Goal: Task Accomplishment & Management: Complete application form

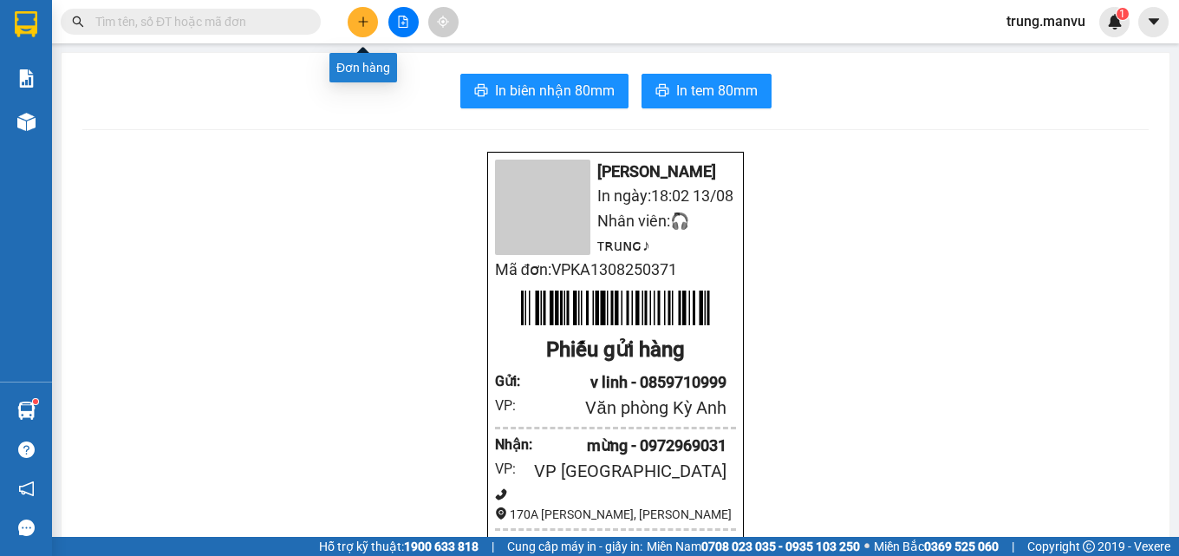
click at [358, 15] on button at bounding box center [363, 22] width 30 height 30
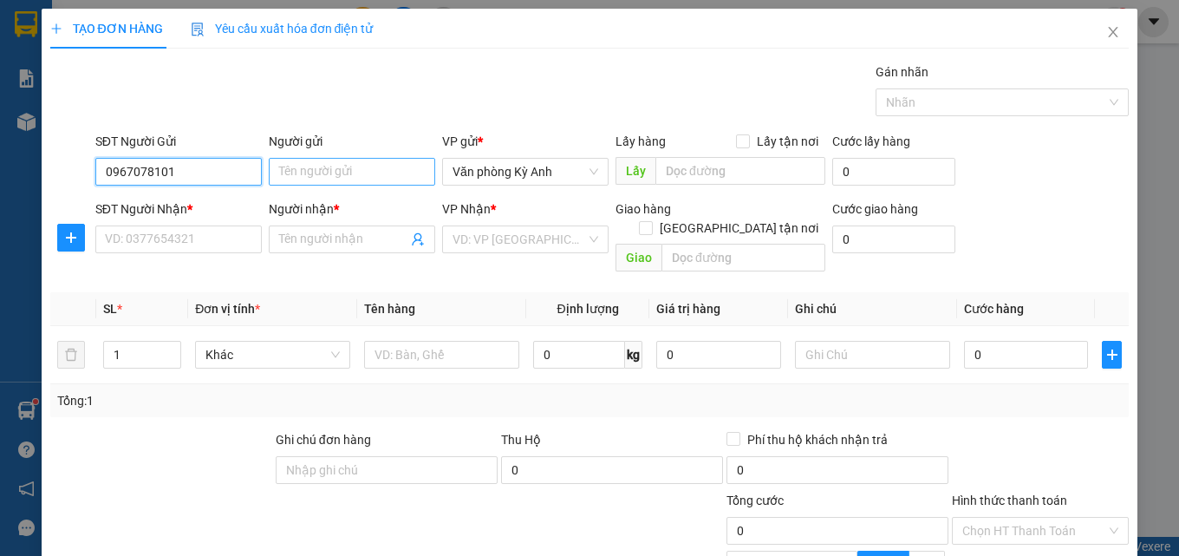
type input "0967078101"
click at [299, 174] on input "Người gửi" at bounding box center [352, 172] width 166 height 28
click at [298, 172] on input "nhnung" at bounding box center [352, 172] width 166 height 28
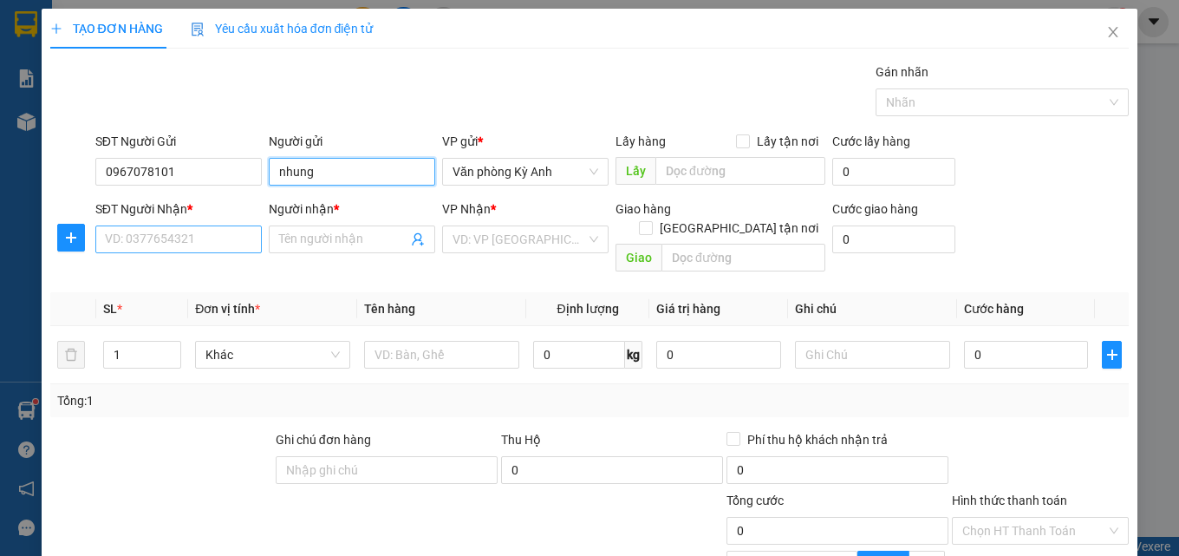
type input "nhung"
click at [205, 237] on input "SĐT Người Nhận *" at bounding box center [178, 239] width 166 height 28
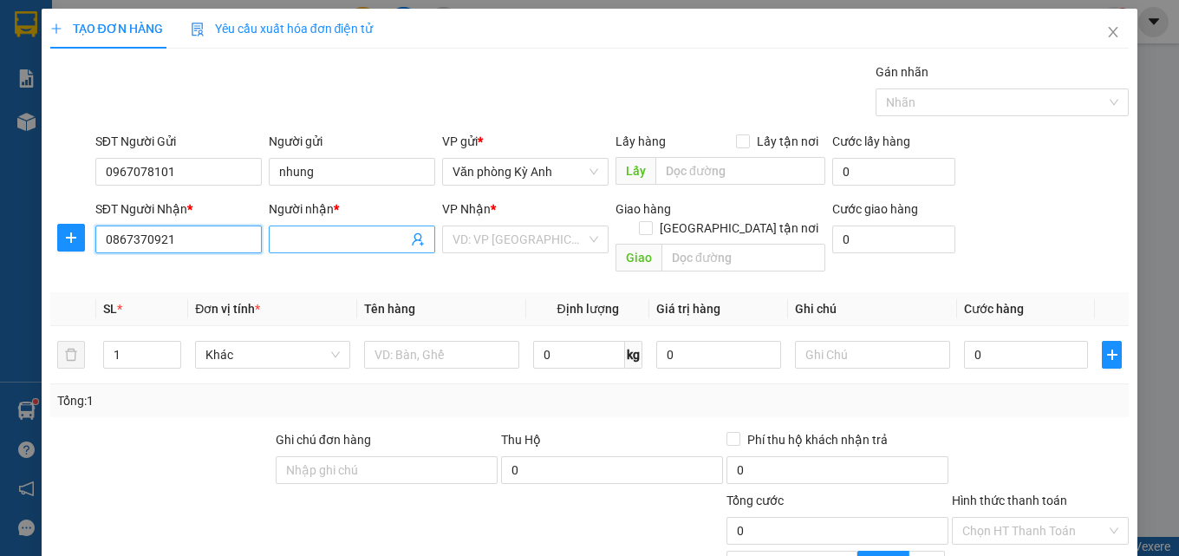
type input "0867370921"
click at [332, 237] on input "Người nhận *" at bounding box center [343, 239] width 128 height 19
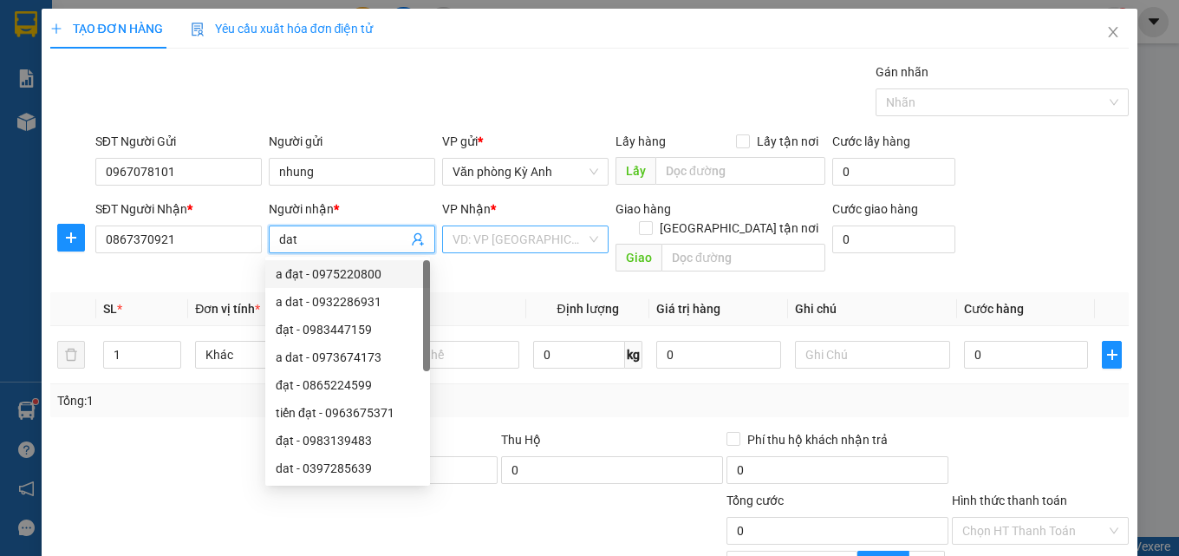
type input "dat"
click at [527, 235] on input "search" at bounding box center [518, 239] width 133 height 26
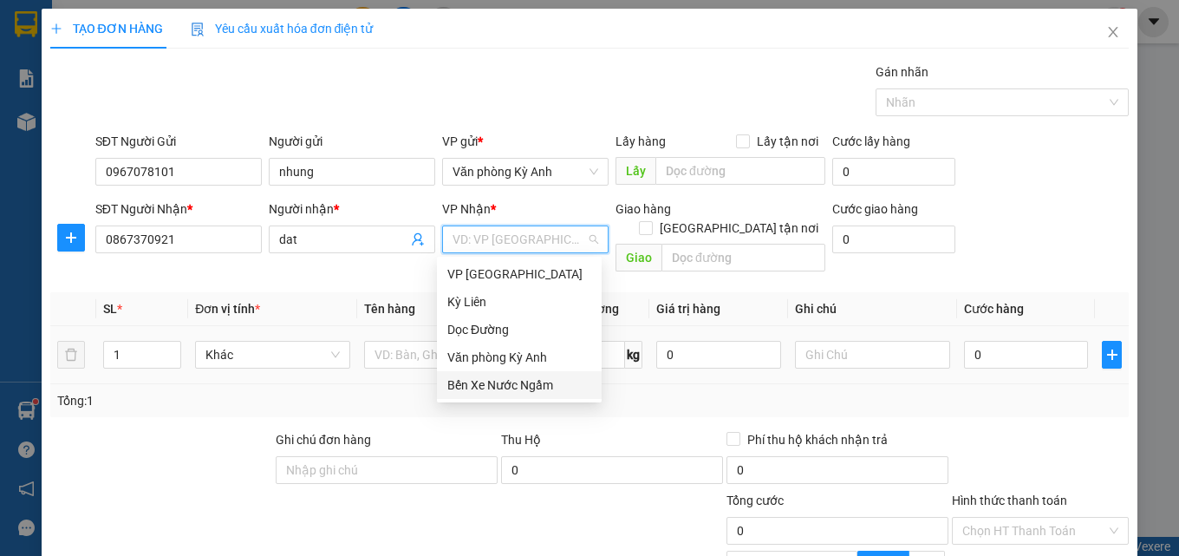
drag, startPoint x: 549, startPoint y: 384, endPoint x: 331, endPoint y: 354, distance: 219.6
click at [545, 384] on div "Bến Xe Nước Ngầm" at bounding box center [519, 384] width 144 height 19
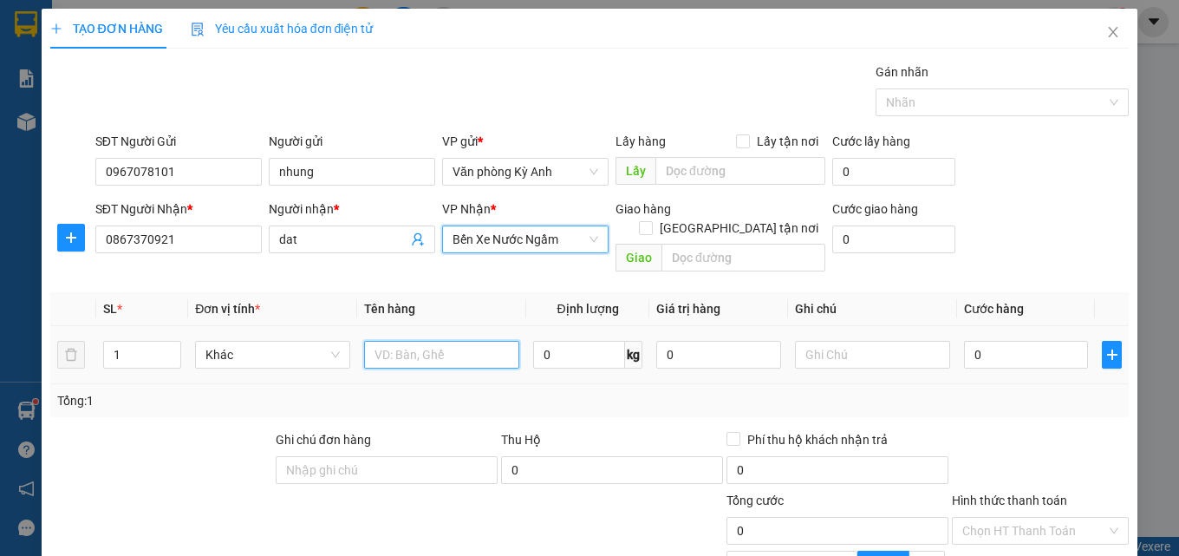
click at [395, 341] on input "text" at bounding box center [441, 355] width 155 height 28
type input "1 hs"
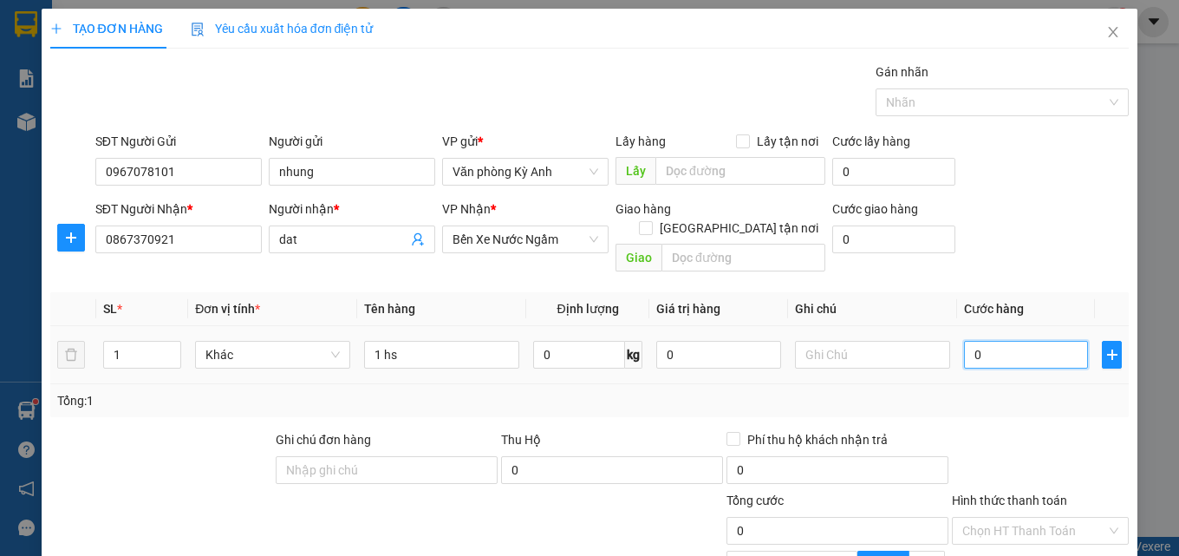
click at [1032, 341] on input "0" at bounding box center [1026, 355] width 125 height 28
type input "5"
type input "50"
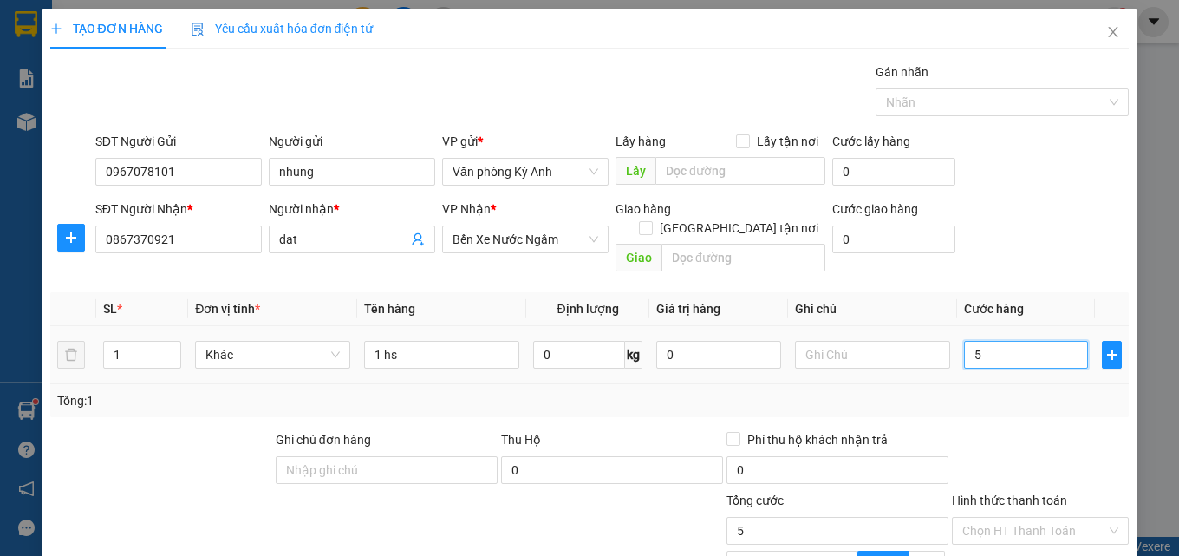
type input "50"
type input "500"
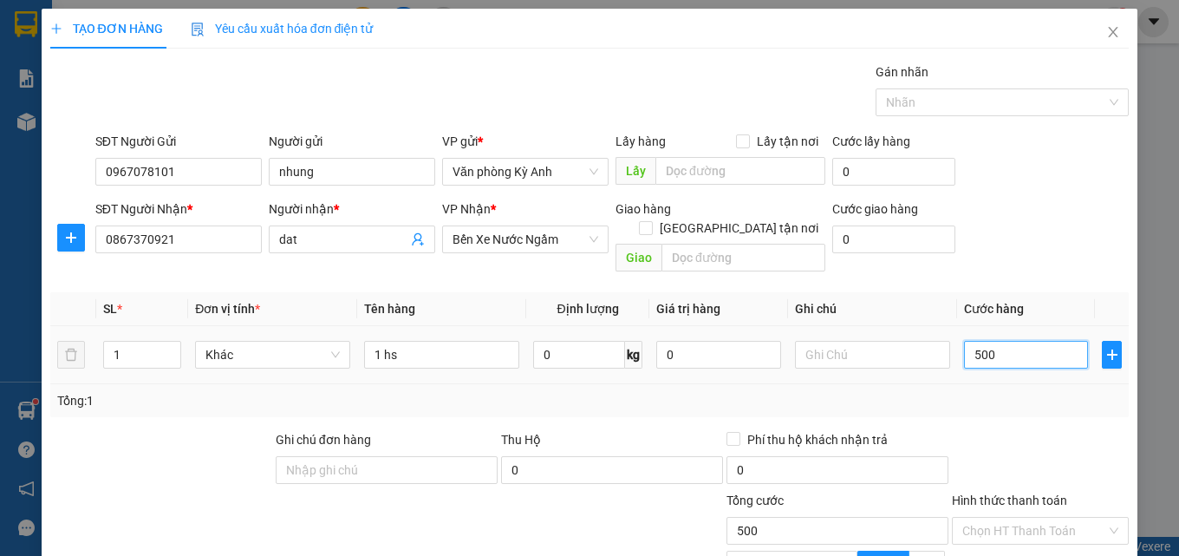
type input "5.000"
type input "50.000"
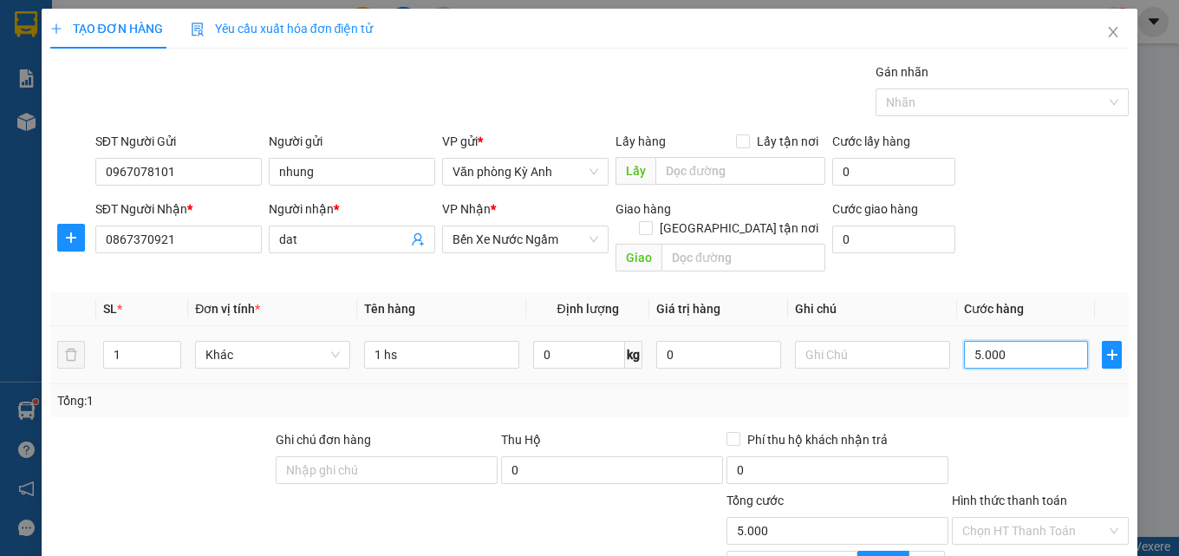
type input "50.000"
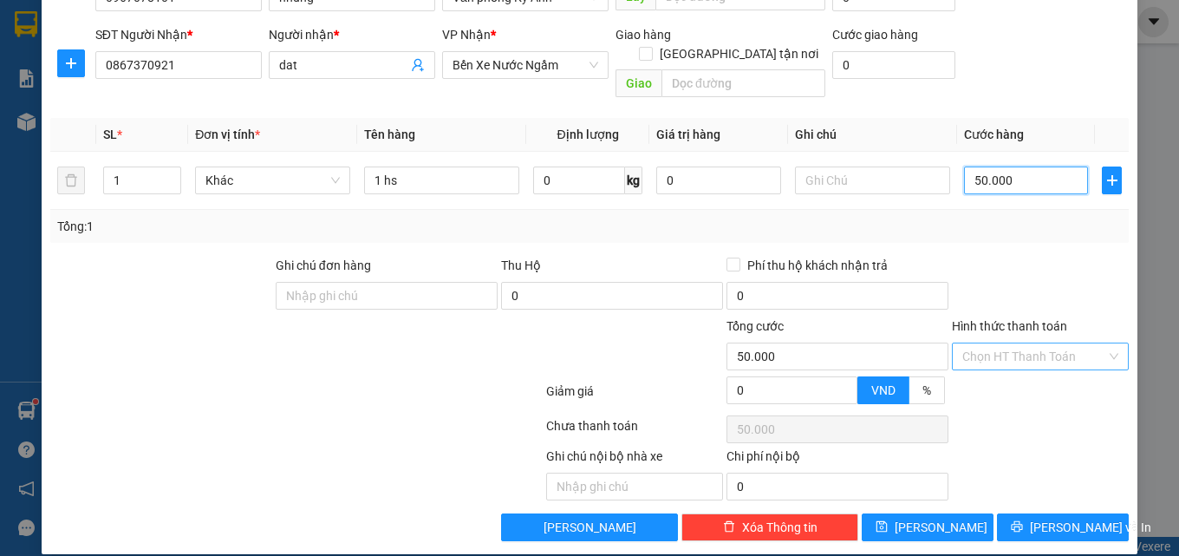
type input "50.000"
click at [1008, 343] on input "Hình thức thanh toán" at bounding box center [1034, 356] width 144 height 26
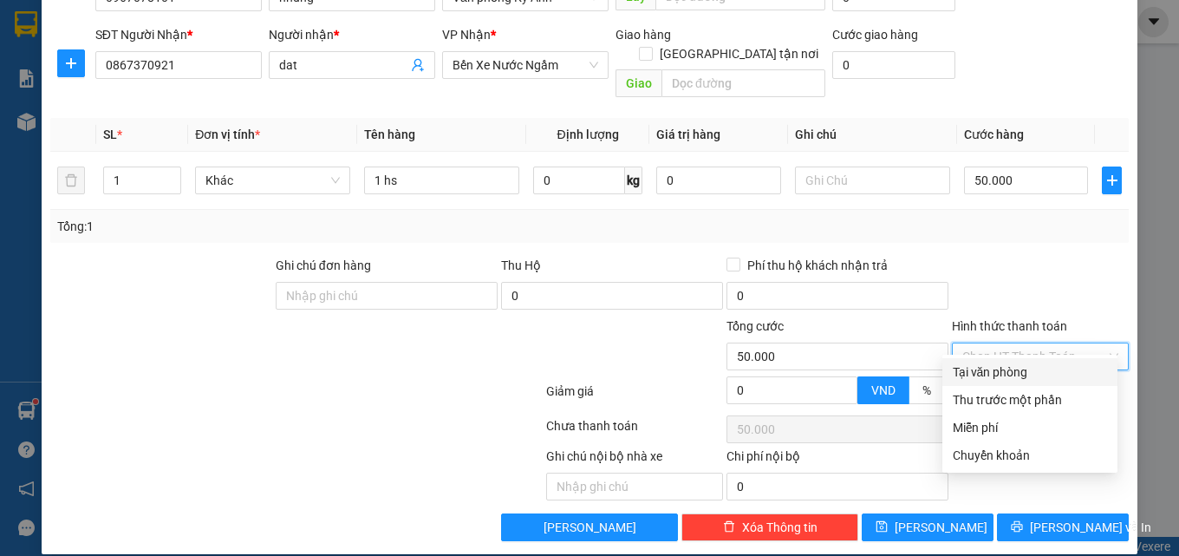
click at [982, 362] on div "Tại văn phòng" at bounding box center [1029, 371] width 154 height 19
type input "0"
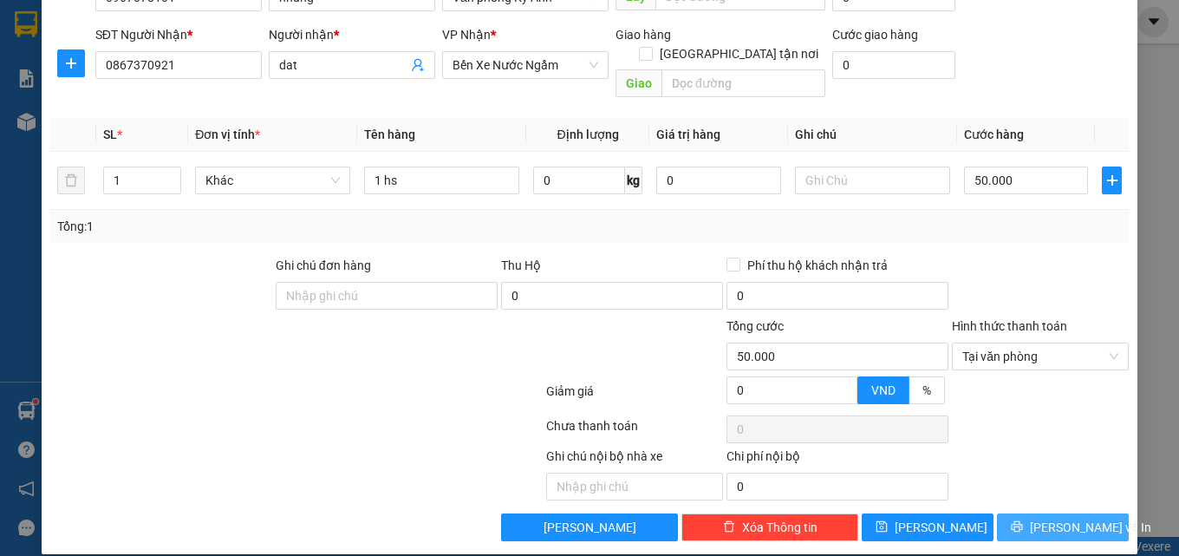
click at [1032, 513] on button "[PERSON_NAME] và In" at bounding box center [1063, 527] width 132 height 28
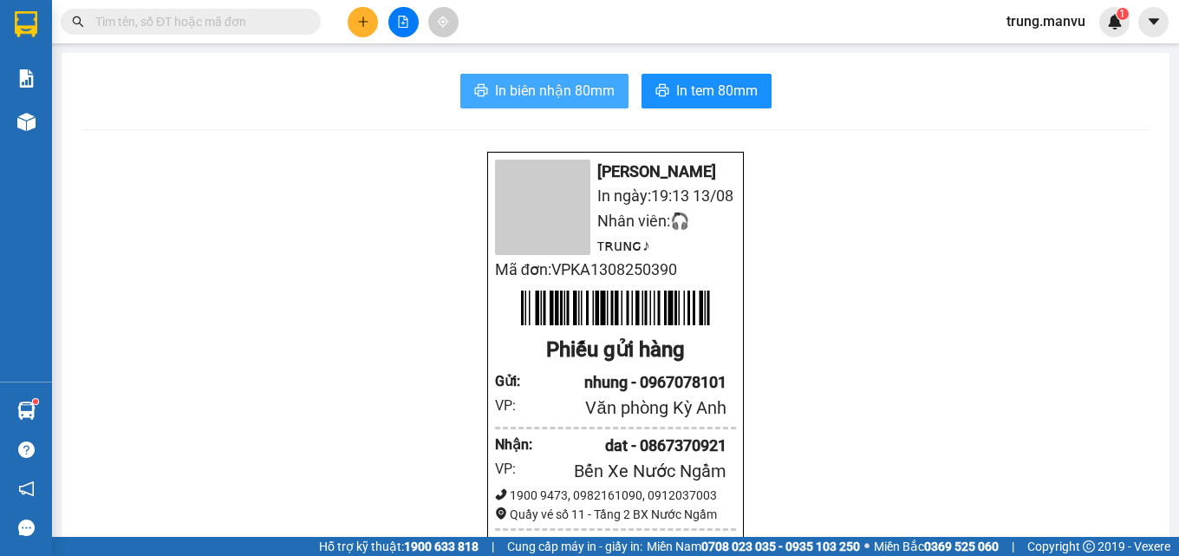
click at [543, 102] on button "In biên nhận 80mm" at bounding box center [544, 91] width 168 height 35
click at [406, 20] on icon "file-add" at bounding box center [404, 22] width 10 height 12
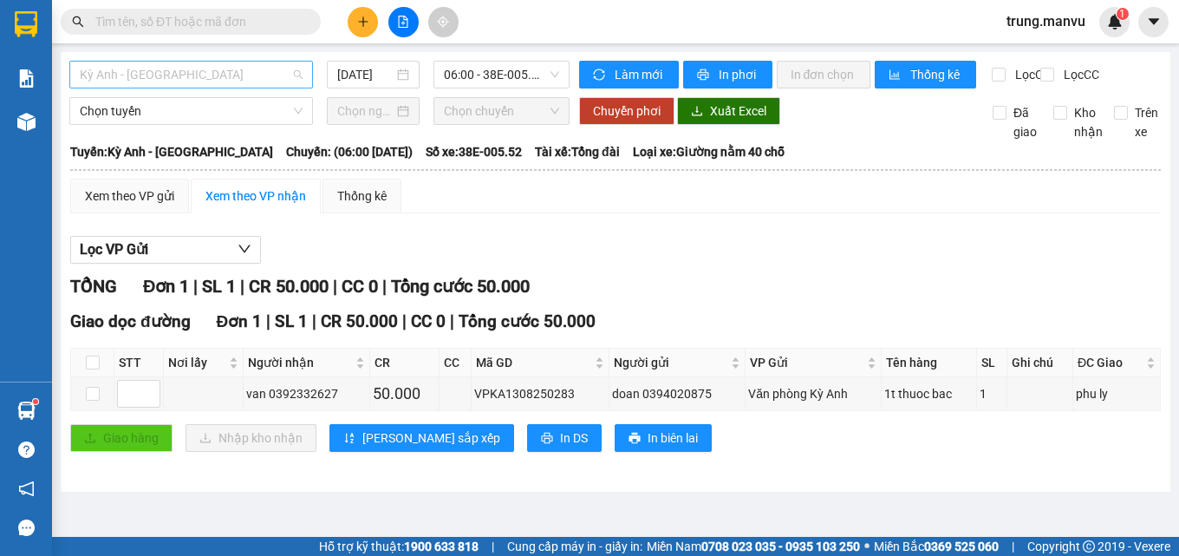
click at [240, 75] on span "Kỳ Anh - [GEOGRAPHIC_DATA]" at bounding box center [191, 75] width 223 height 26
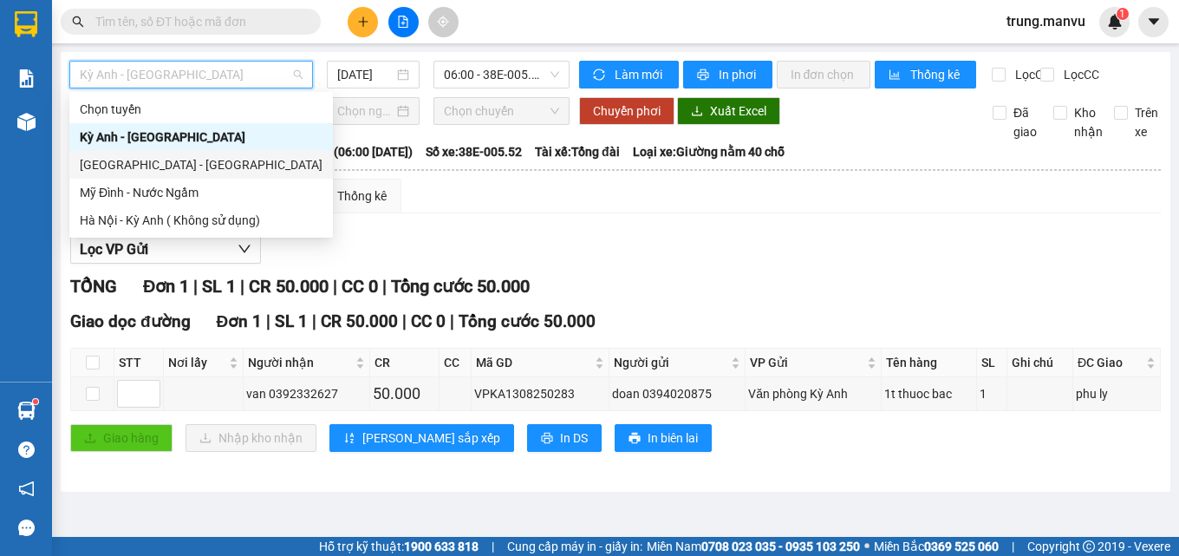
click at [144, 166] on div "[GEOGRAPHIC_DATA] - [GEOGRAPHIC_DATA]" at bounding box center [201, 164] width 243 height 19
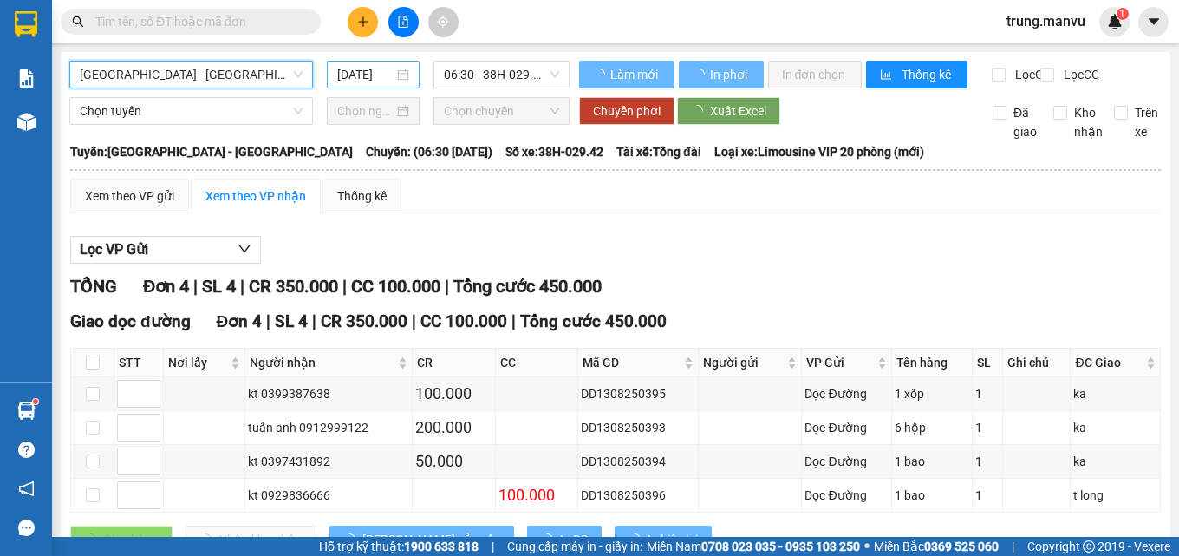
click at [361, 75] on input "[DATE]" at bounding box center [365, 74] width 57 height 19
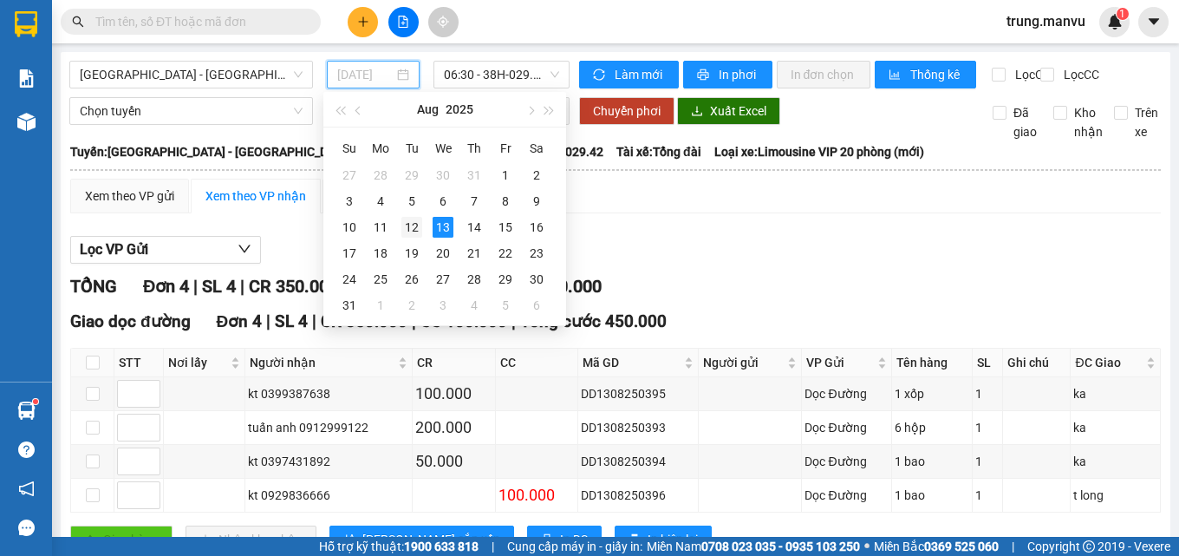
click at [405, 224] on div "12" at bounding box center [411, 227] width 21 height 21
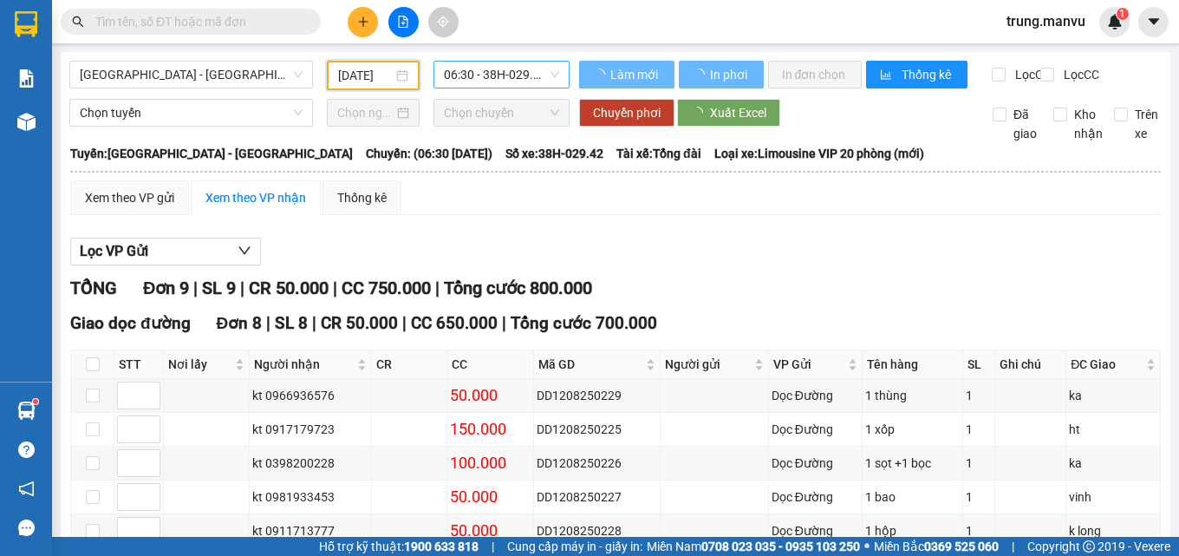
click at [519, 75] on span "06:30 - 38H-029.42" at bounding box center [501, 75] width 115 height 26
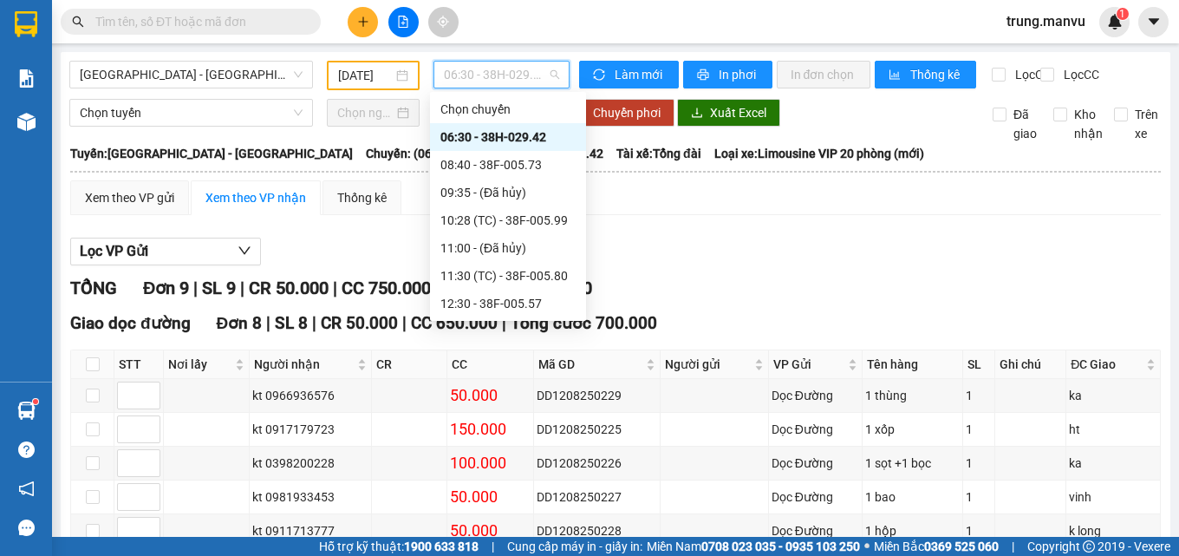
scroll to position [277, 0]
click at [534, 273] on div "21:55 - 38H-029.22" at bounding box center [507, 275] width 135 height 19
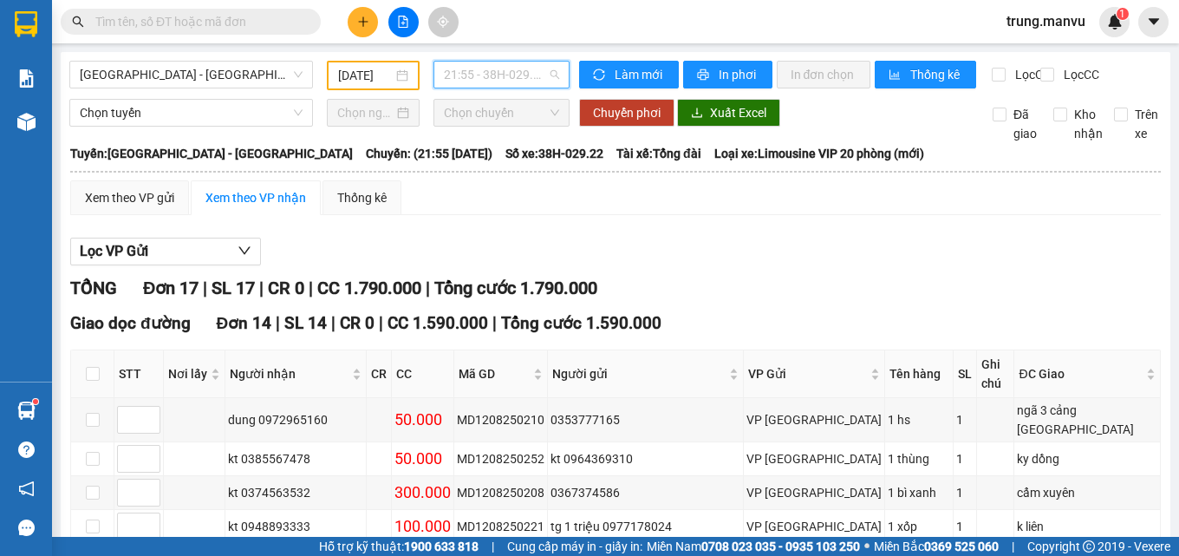
click at [458, 63] on span "21:55 - 38H-029.22" at bounding box center [501, 75] width 115 height 26
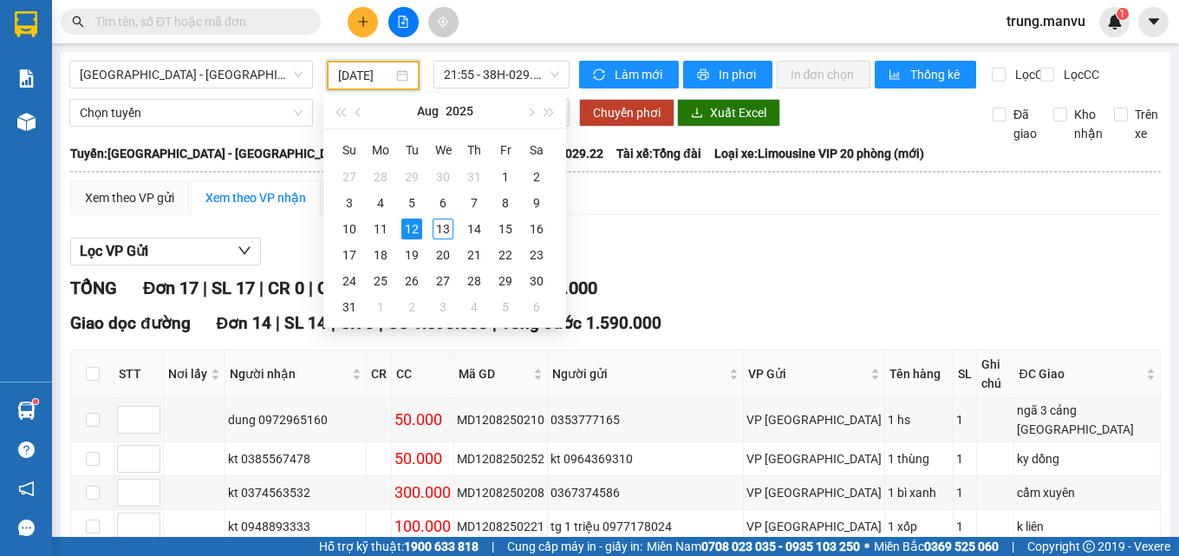
click at [380, 68] on input "[DATE]" at bounding box center [365, 75] width 55 height 19
click at [385, 226] on div "11" at bounding box center [380, 228] width 21 height 21
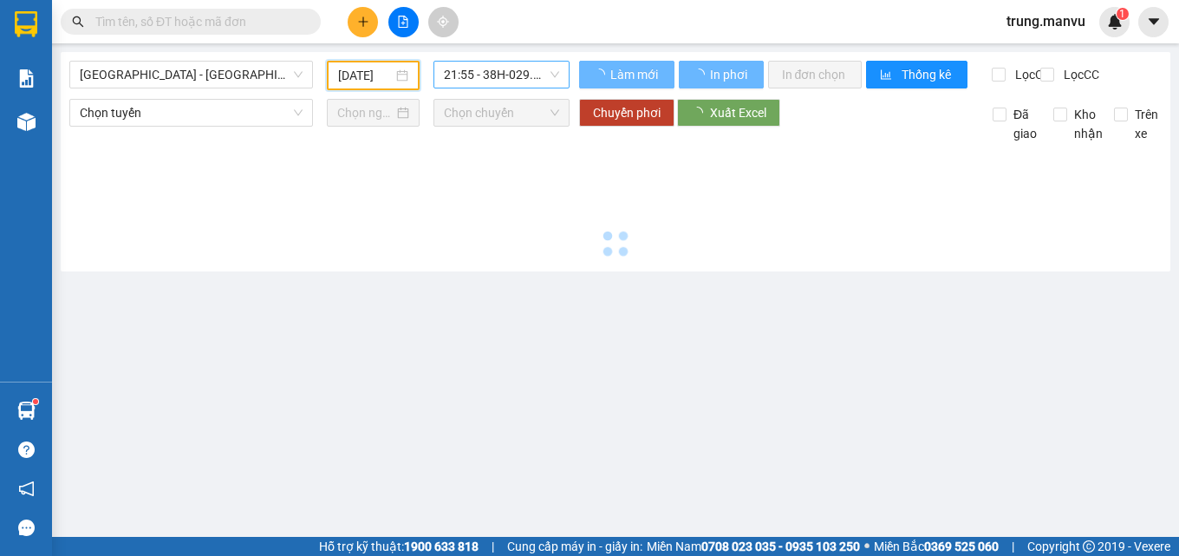
type input "[DATE]"
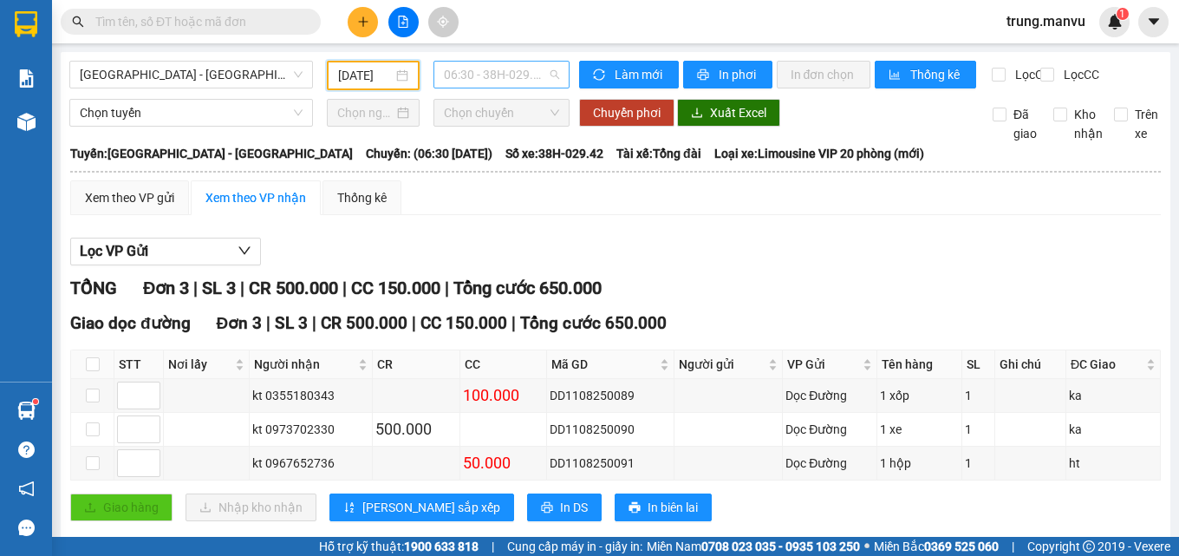
click at [518, 75] on span "06:30 - 38H-029.42" at bounding box center [501, 75] width 115 height 26
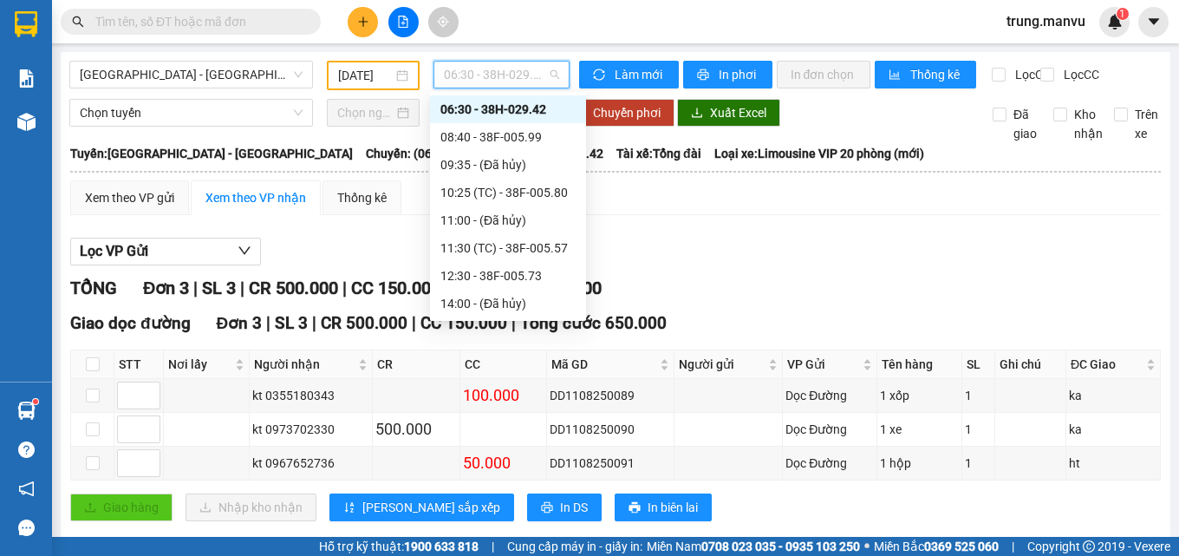
scroll to position [277, 0]
click at [524, 272] on div "21:55 - 38H-029.22" at bounding box center [507, 275] width 135 height 19
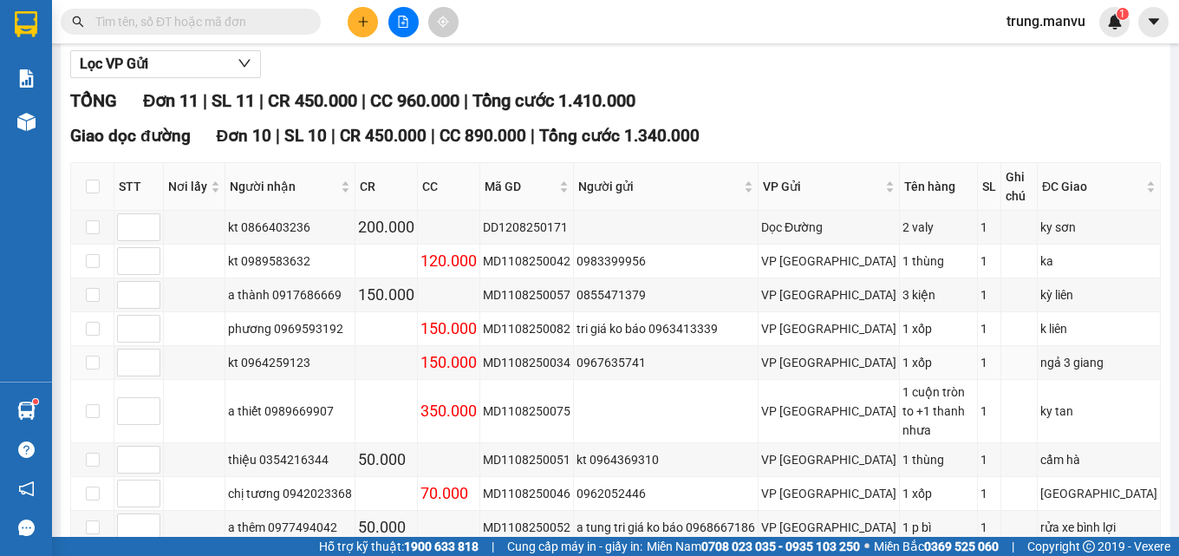
scroll to position [101, 0]
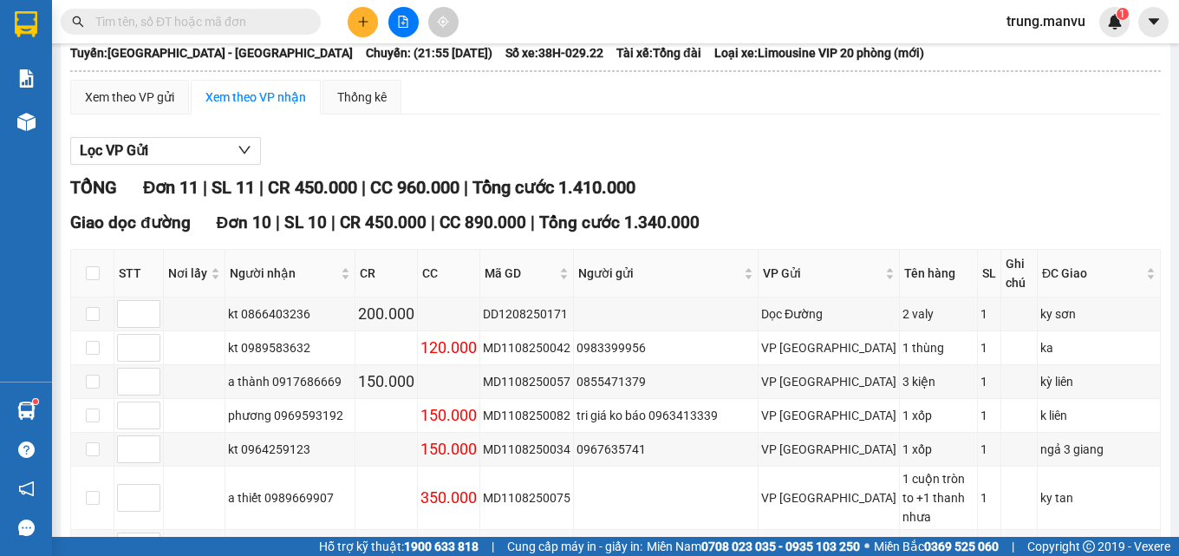
click at [1020, 133] on div "Xem theo VP gửi Xem theo VP nhận Thống kê Lọc VP Gửi TỔNG Đơn 11 | SL 11 | CR …" at bounding box center [615, 491] width 1090 height 822
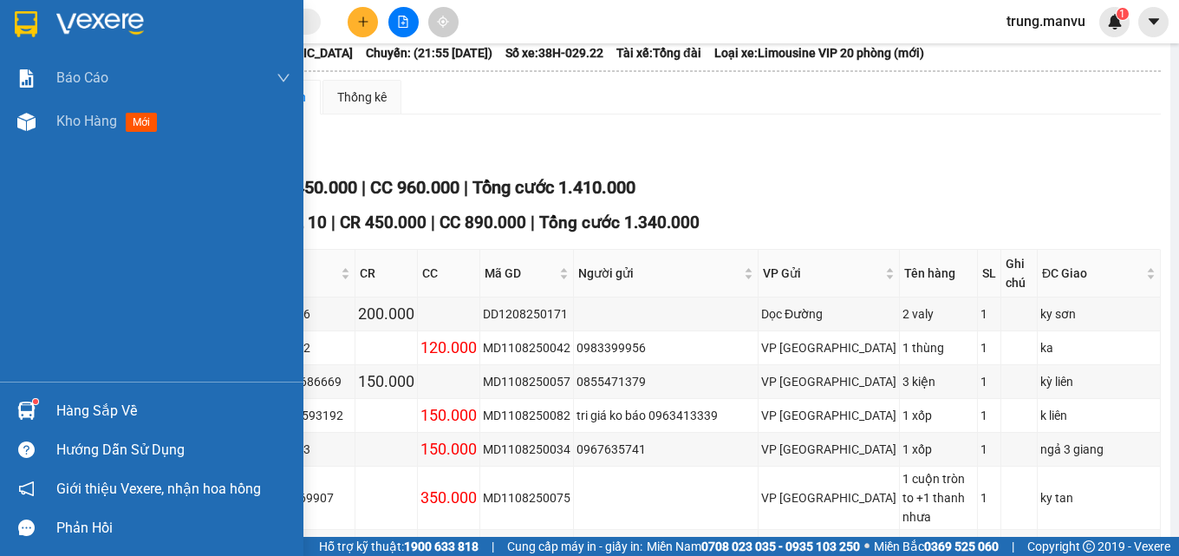
click at [24, 11] on img at bounding box center [26, 24] width 23 height 26
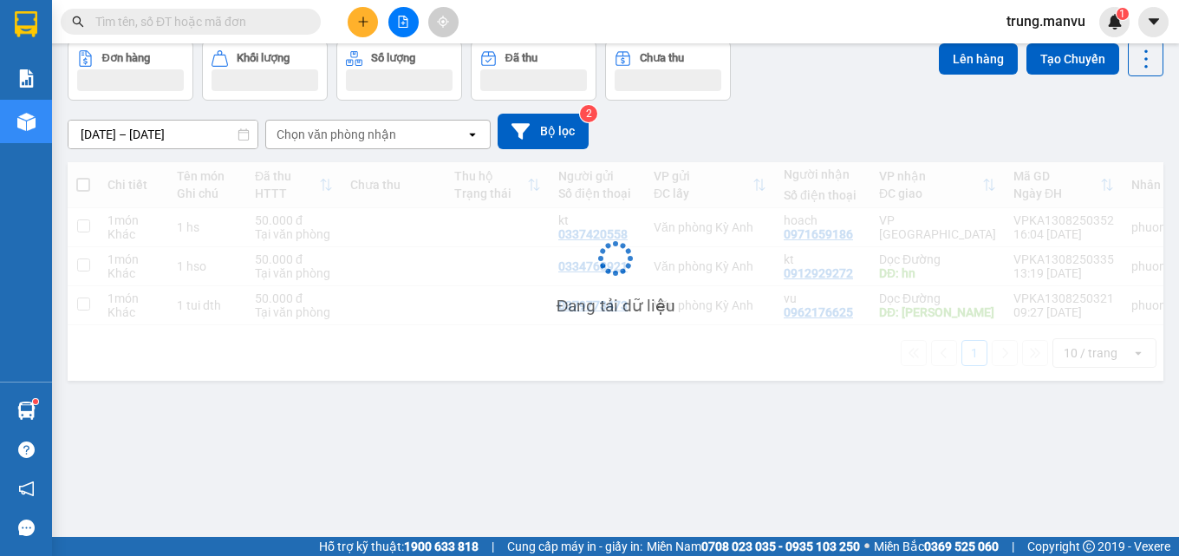
scroll to position [80, 0]
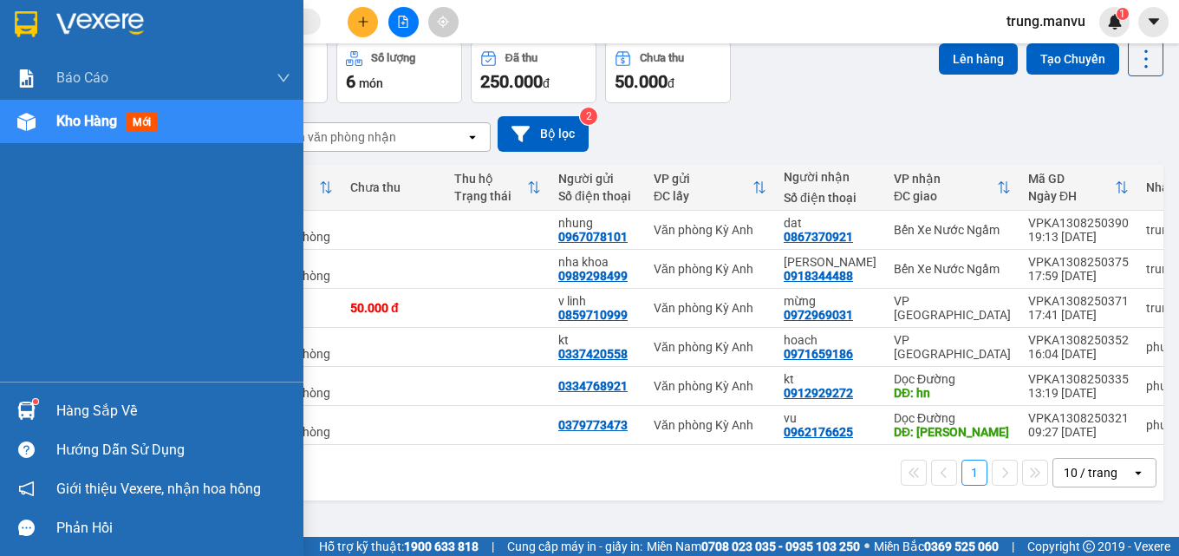
click at [23, 36] on img at bounding box center [26, 24] width 23 height 26
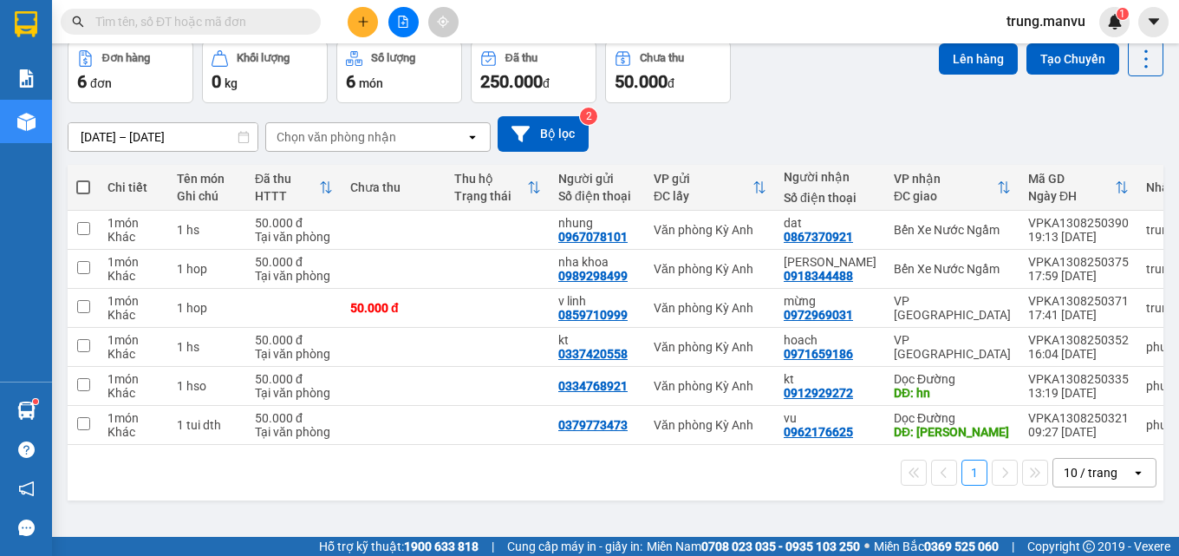
click at [892, 494] on div "1 10 / trang open" at bounding box center [615, 472] width 1095 height 55
click at [367, 29] on button at bounding box center [363, 22] width 30 height 30
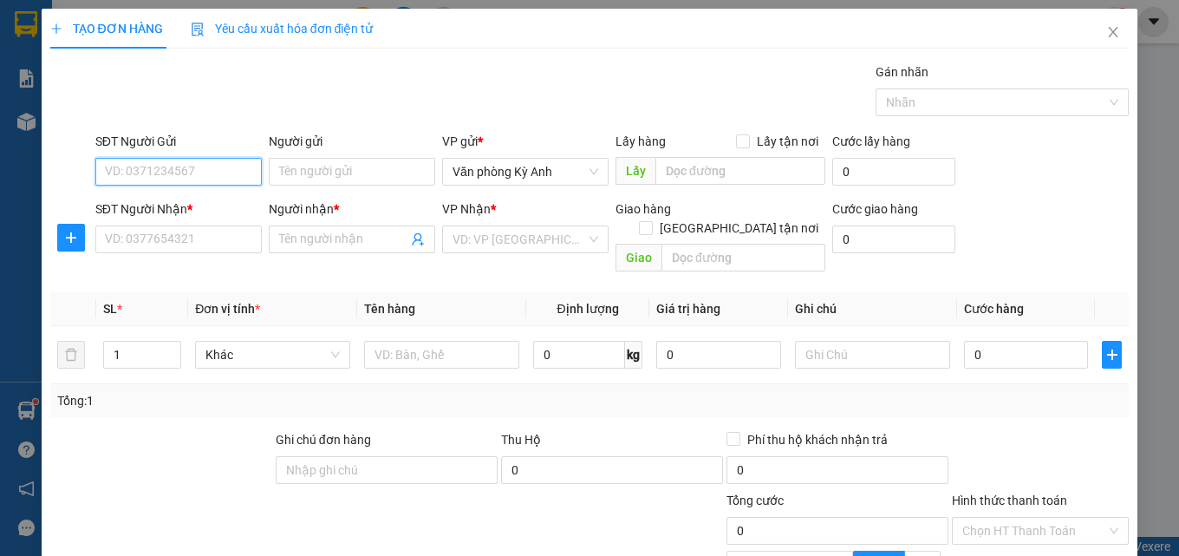
type input "0"
click at [193, 163] on input "0983375758" at bounding box center [178, 172] width 166 height 28
type input "0983378758"
click at [179, 167] on input "0983378758" at bounding box center [178, 172] width 166 height 28
drag, startPoint x: 171, startPoint y: 169, endPoint x: 73, endPoint y: 185, distance: 99.3
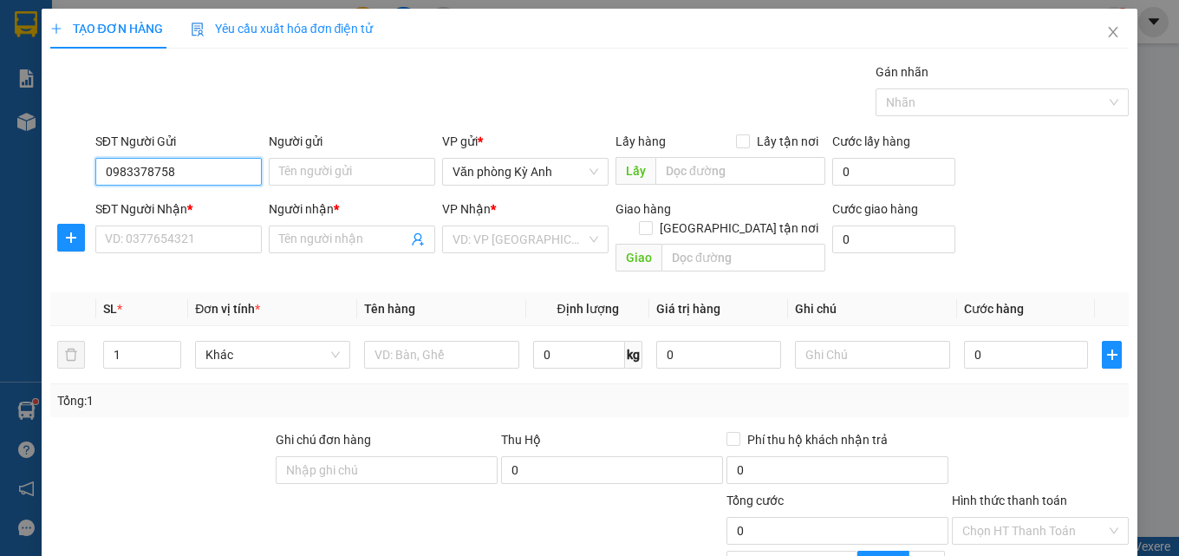
click at [73, 185] on div "SĐT Người Gửi 0983378758 0983378758 Người gửi Tên người gửi VP gửi * Văn phòng …" at bounding box center [590, 162] width 1082 height 61
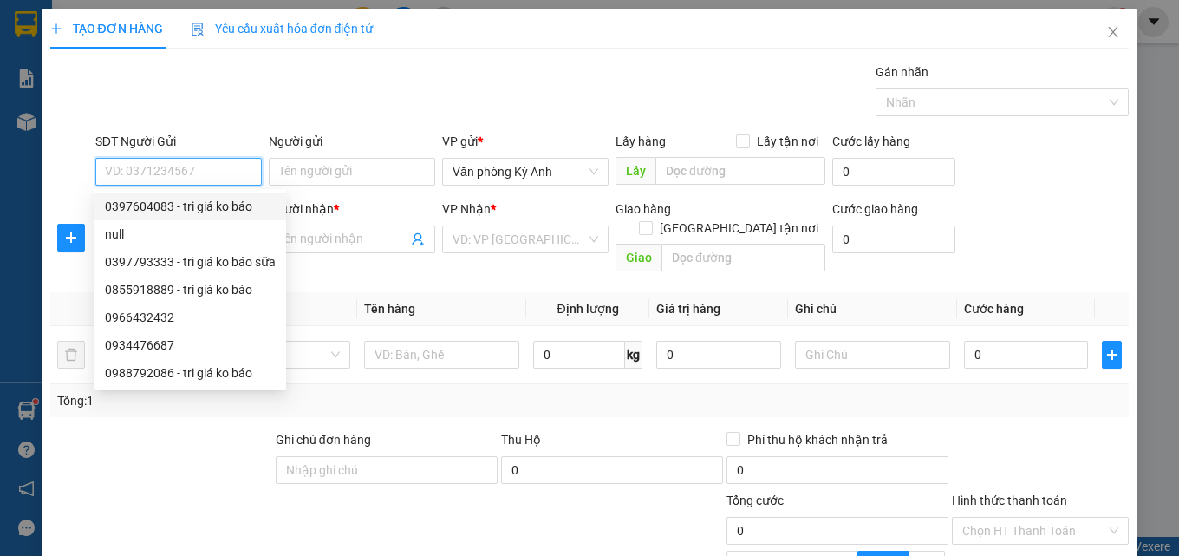
click at [147, 170] on input "SĐT Người Gửi" at bounding box center [178, 172] width 166 height 28
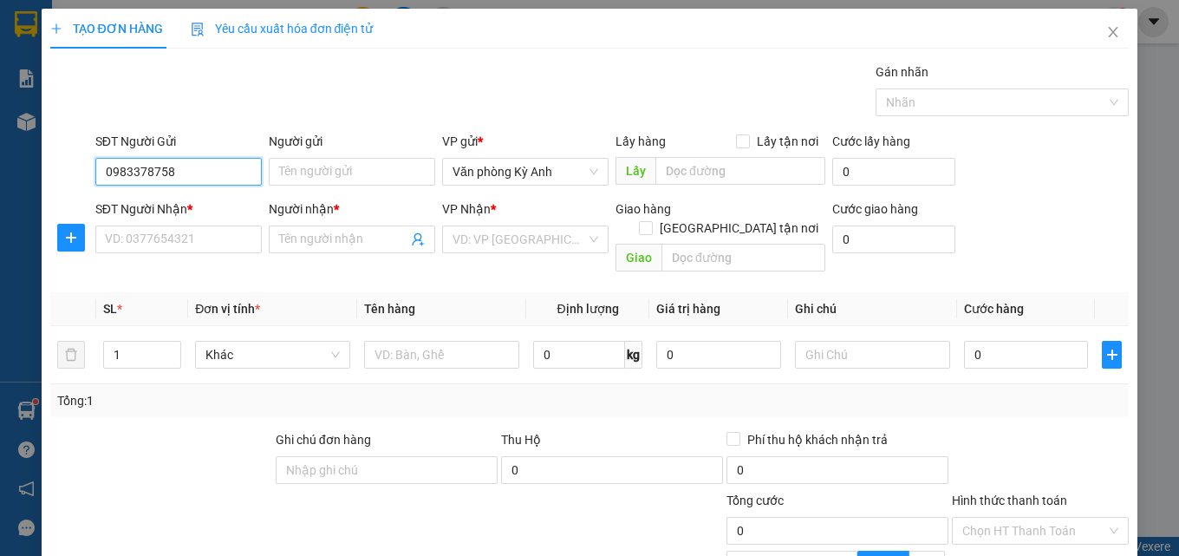
click at [211, 174] on input "0983378758" at bounding box center [178, 172] width 166 height 28
type input "0983378758"
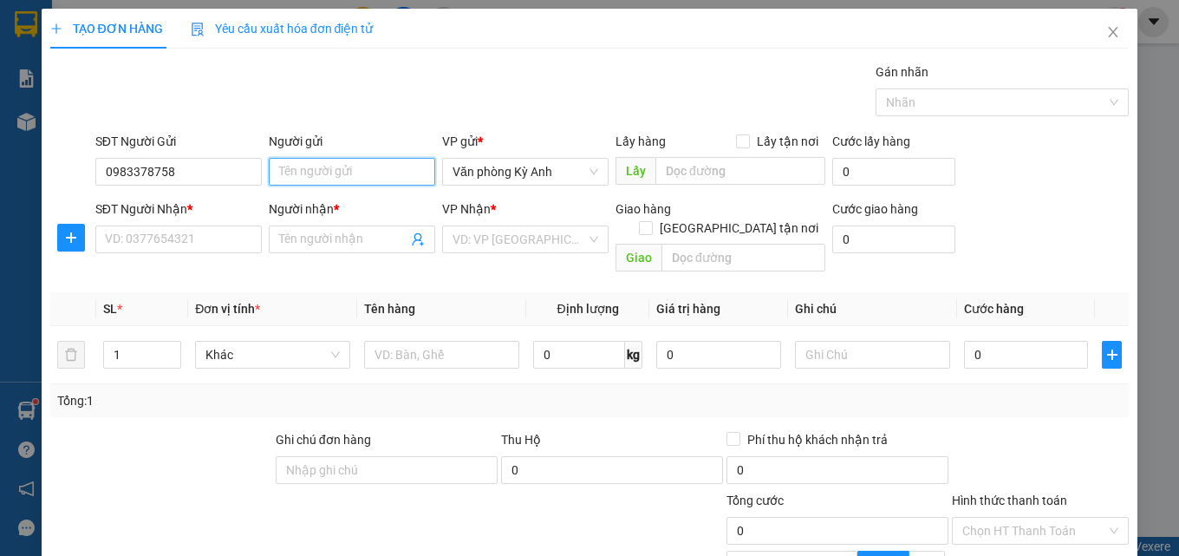
click at [330, 160] on input "Người gửi" at bounding box center [352, 172] width 166 height 28
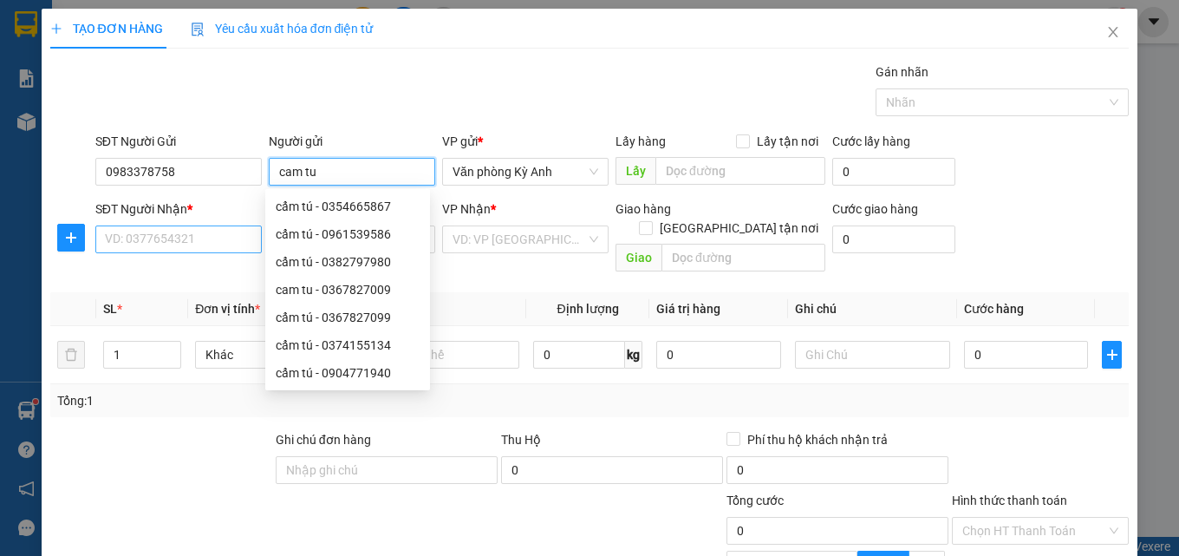
type input "cam tu"
click at [153, 239] on input "SĐT Người Nhận *" at bounding box center [178, 239] width 166 height 28
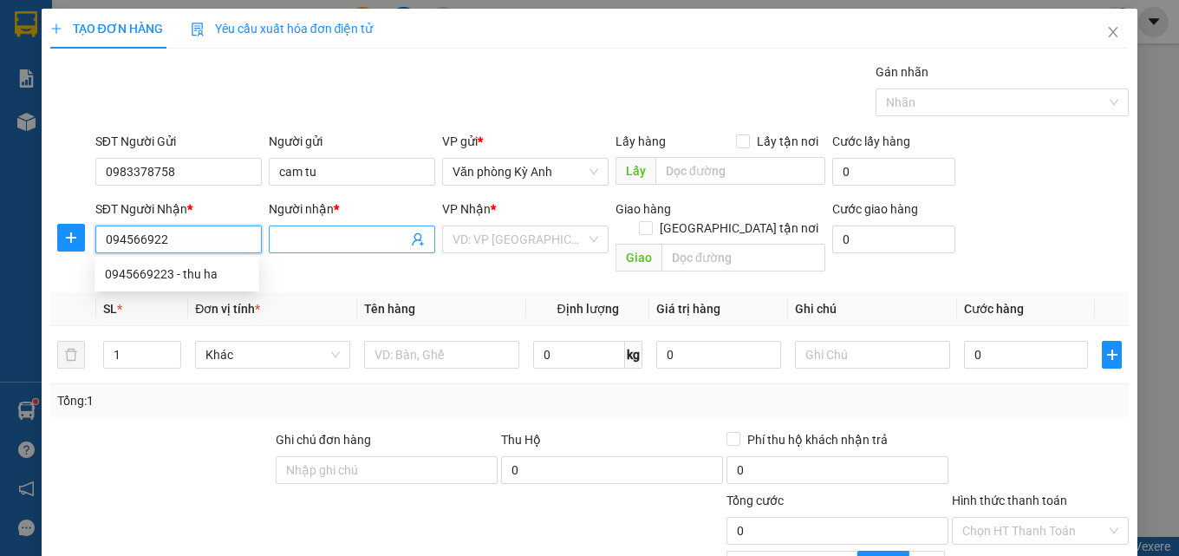
type input "0945669223"
click at [185, 265] on div "0945669223 - thu ha" at bounding box center [177, 273] width 144 height 19
type input "thu ha"
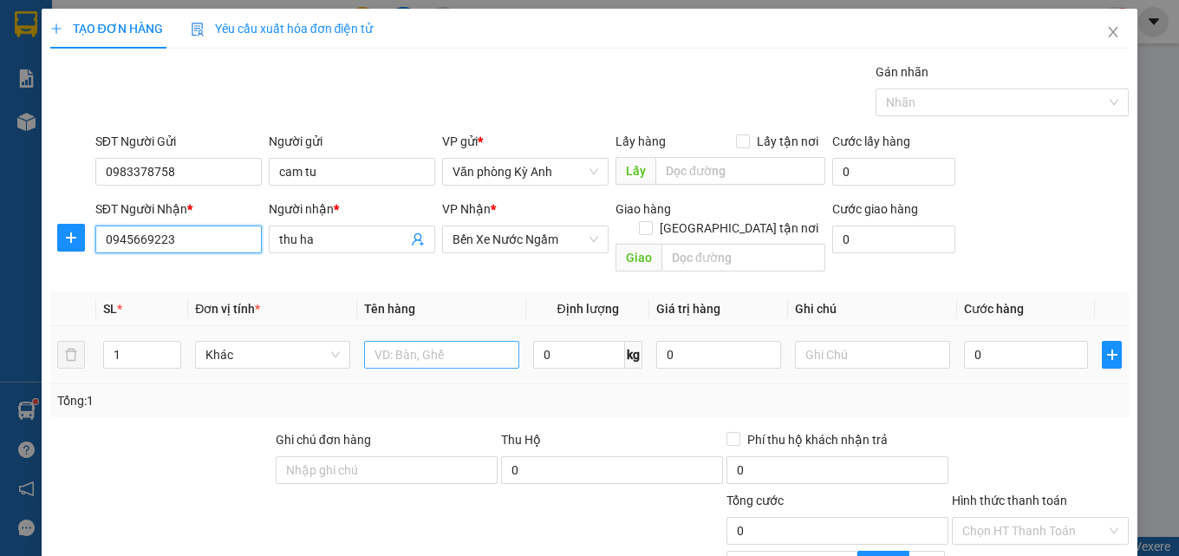
type input "0945669223"
click at [418, 341] on input "text" at bounding box center [441, 355] width 155 height 28
type input "1 thung"
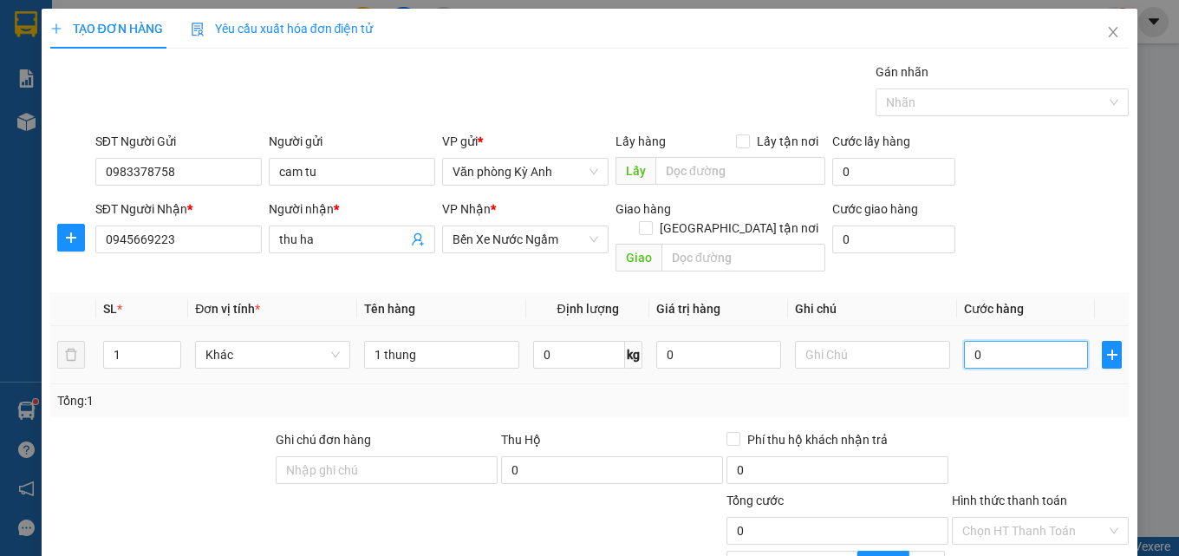
click at [986, 341] on input "0" at bounding box center [1026, 355] width 125 height 28
type input "5"
type input "50"
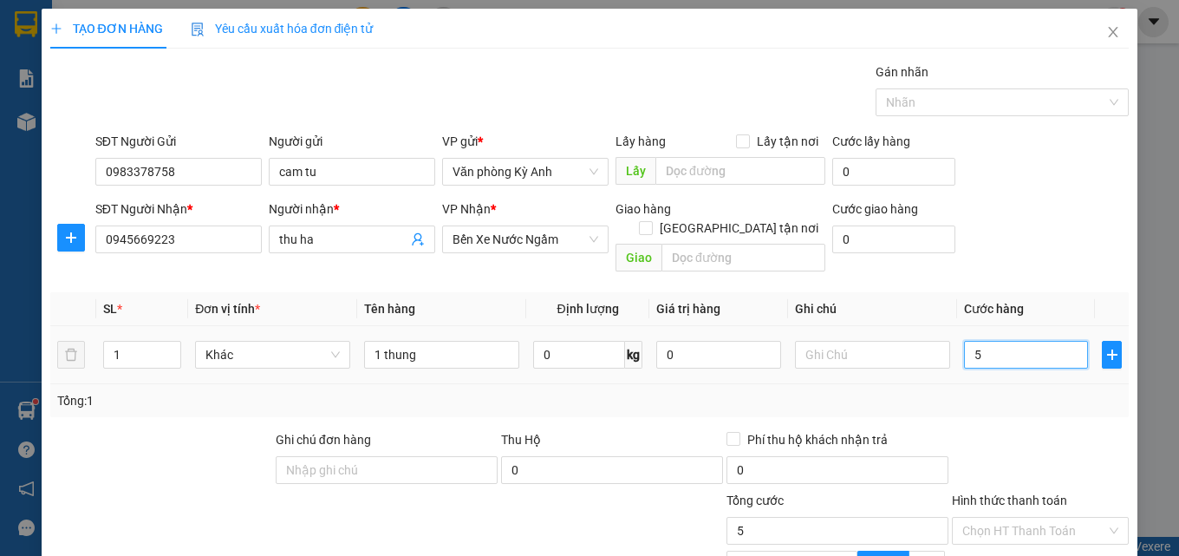
type input "50"
type input "500"
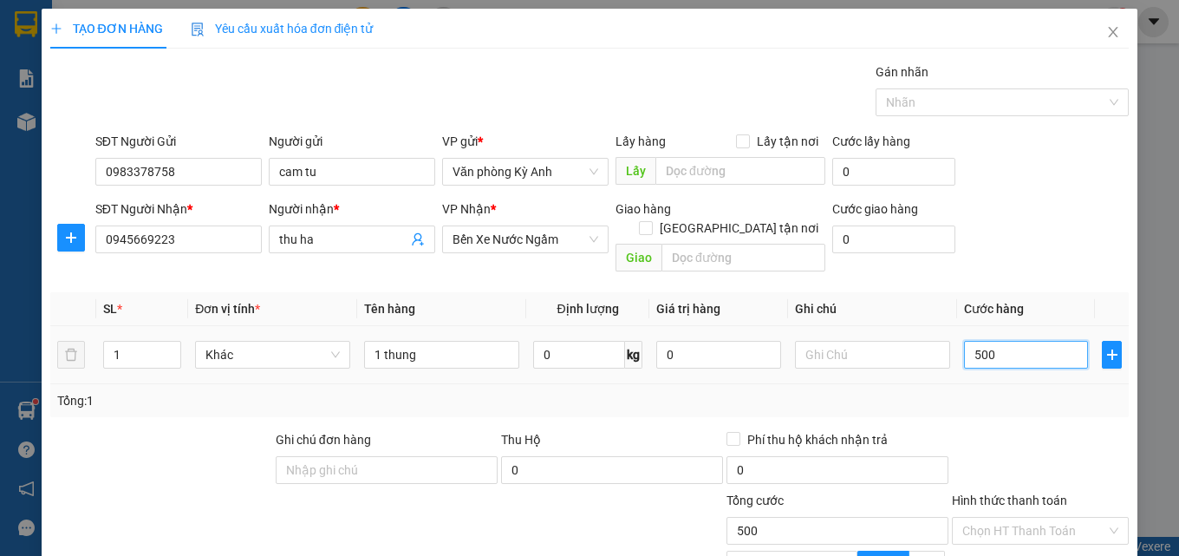
type input "5.000"
type input "50.000"
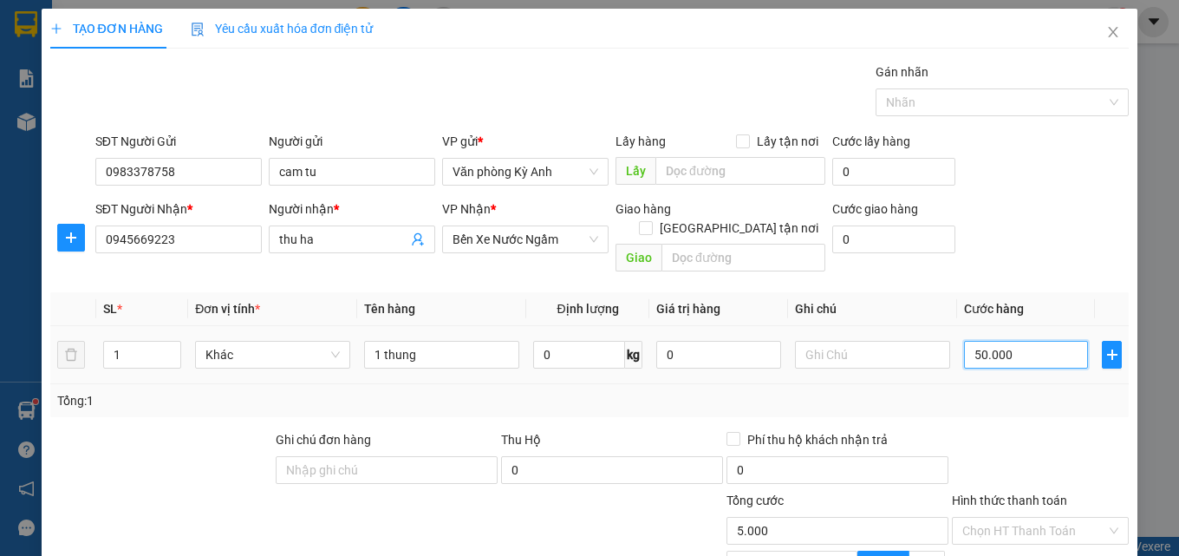
type input "50.000"
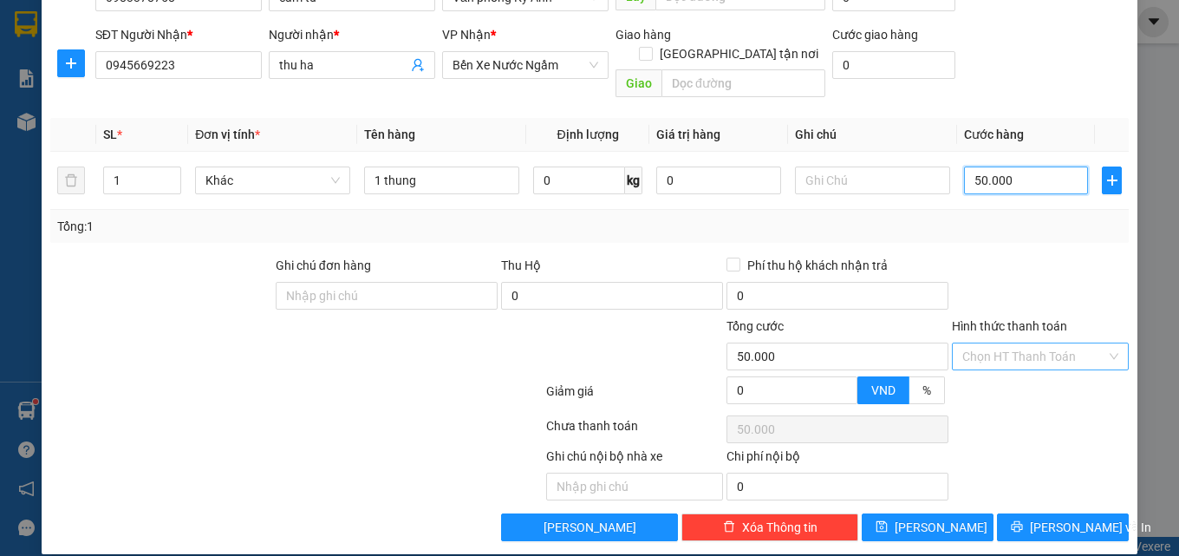
type input "50.000"
click at [1023, 343] on input "Hình thức thanh toán" at bounding box center [1034, 356] width 144 height 26
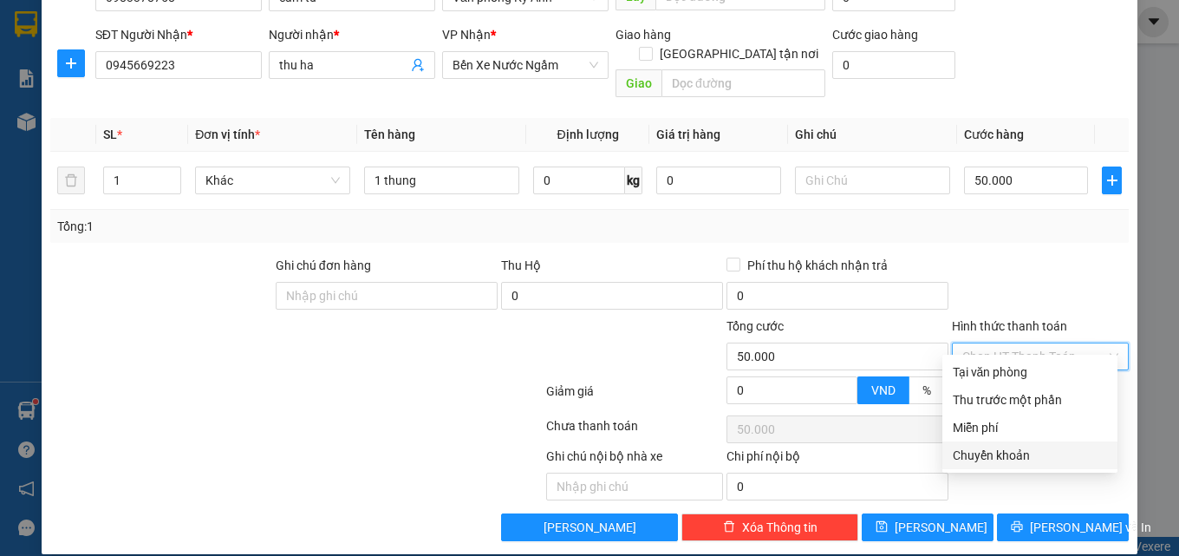
drag, startPoint x: 1007, startPoint y: 459, endPoint x: 1004, endPoint y: 445, distance: 14.1
click at [1007, 458] on div "Chuyển khoản" at bounding box center [1029, 454] width 154 height 19
type input "0"
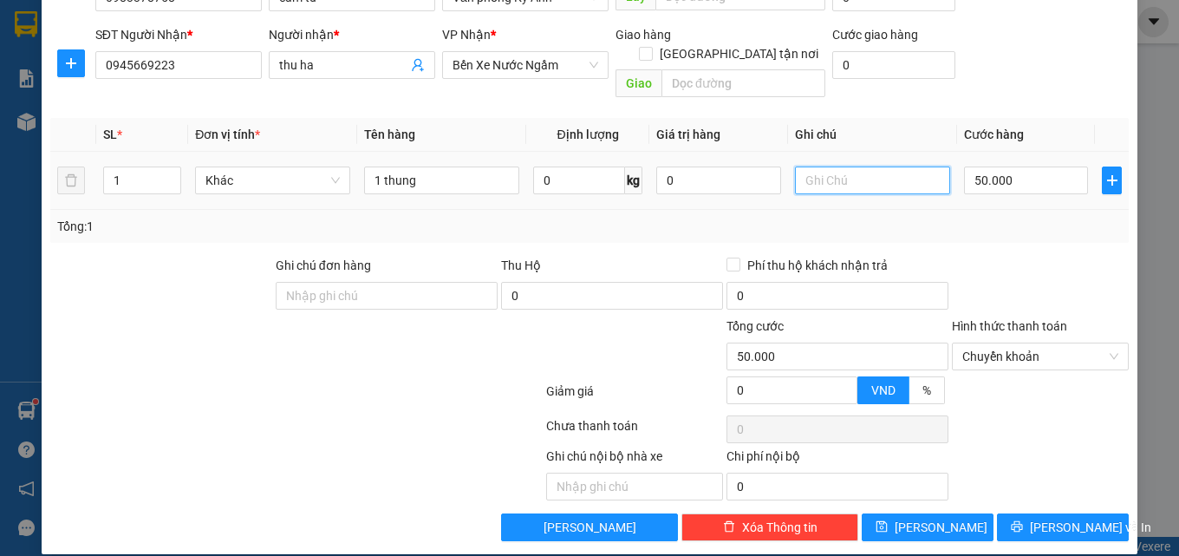
click at [855, 166] on input "text" at bounding box center [872, 180] width 155 height 28
type input "ng thi cam tu 8h39"
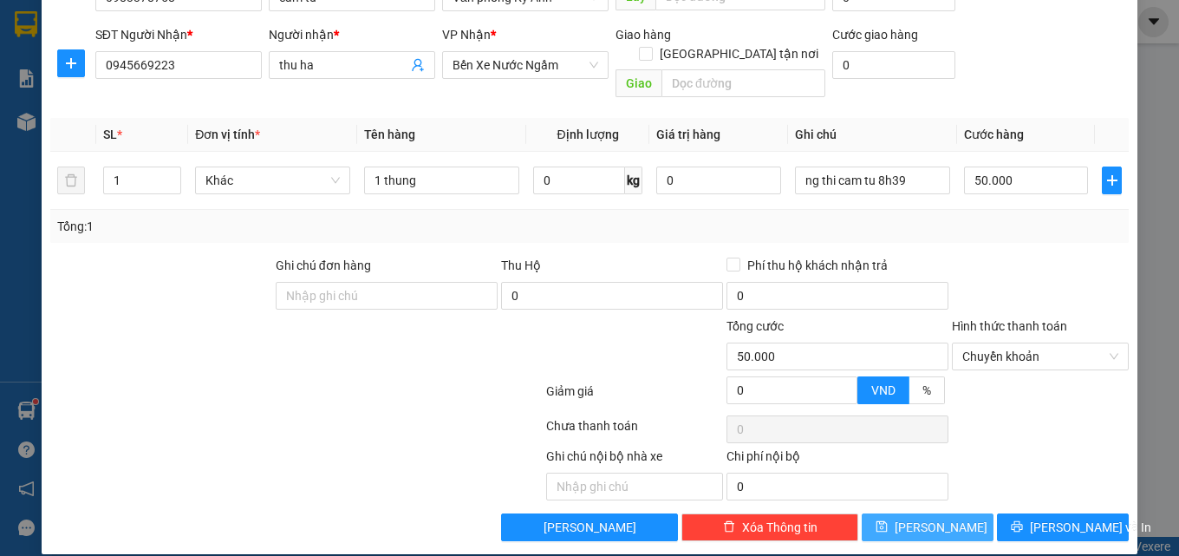
click at [952, 513] on button "[PERSON_NAME]" at bounding box center [927, 527] width 132 height 28
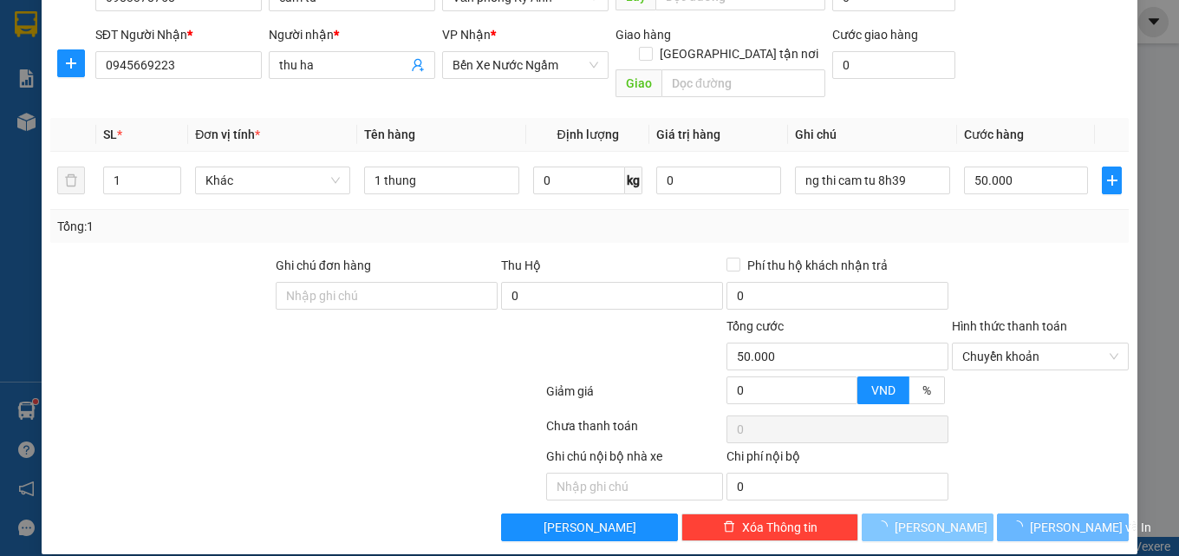
type input "0"
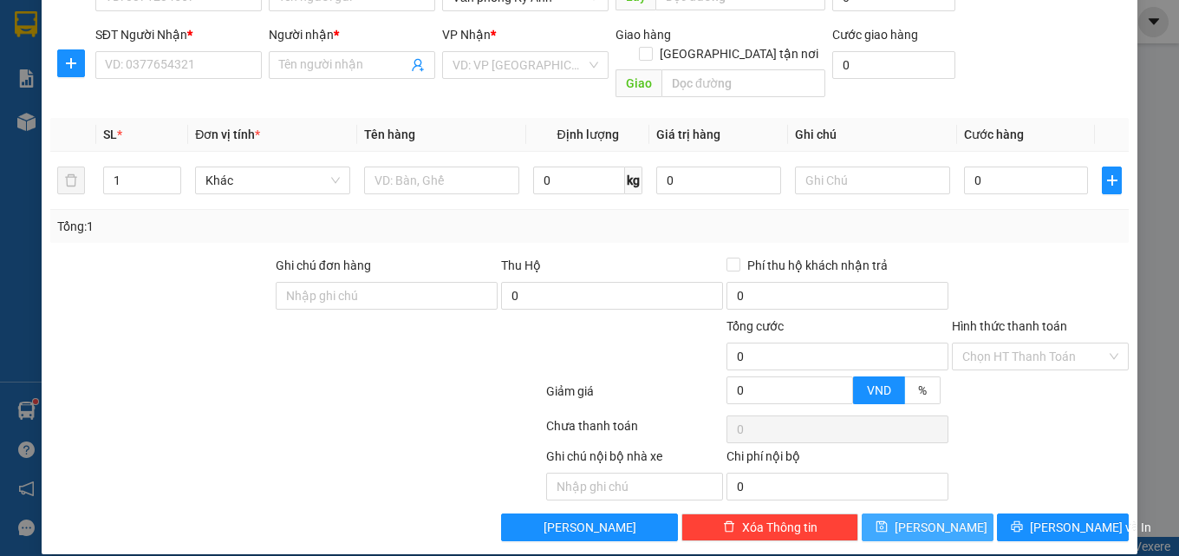
scroll to position [0, 0]
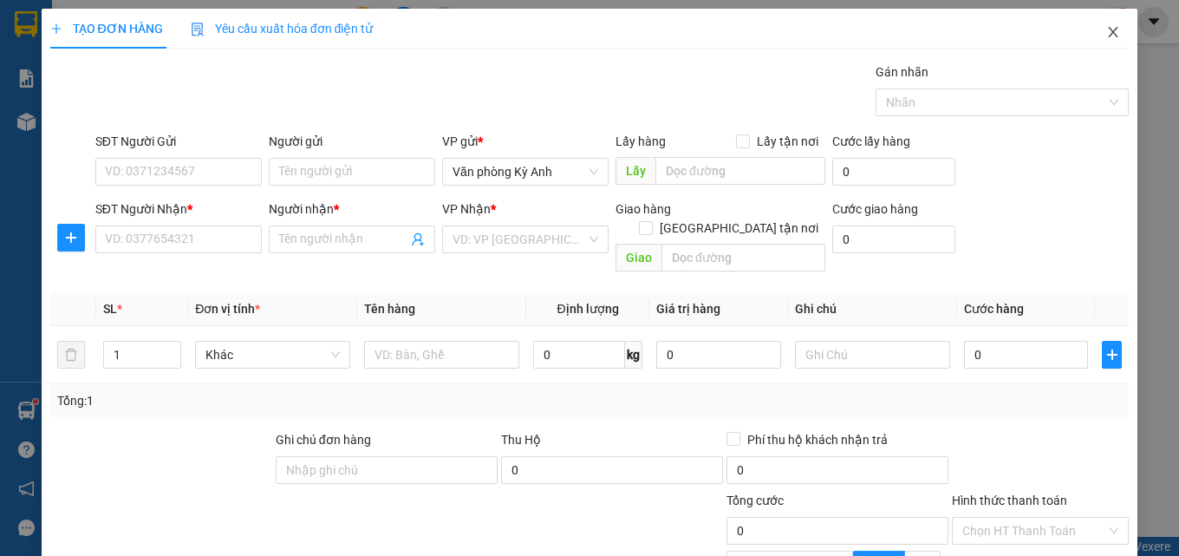
click at [1107, 35] on icon "close" at bounding box center [1113, 32] width 14 height 14
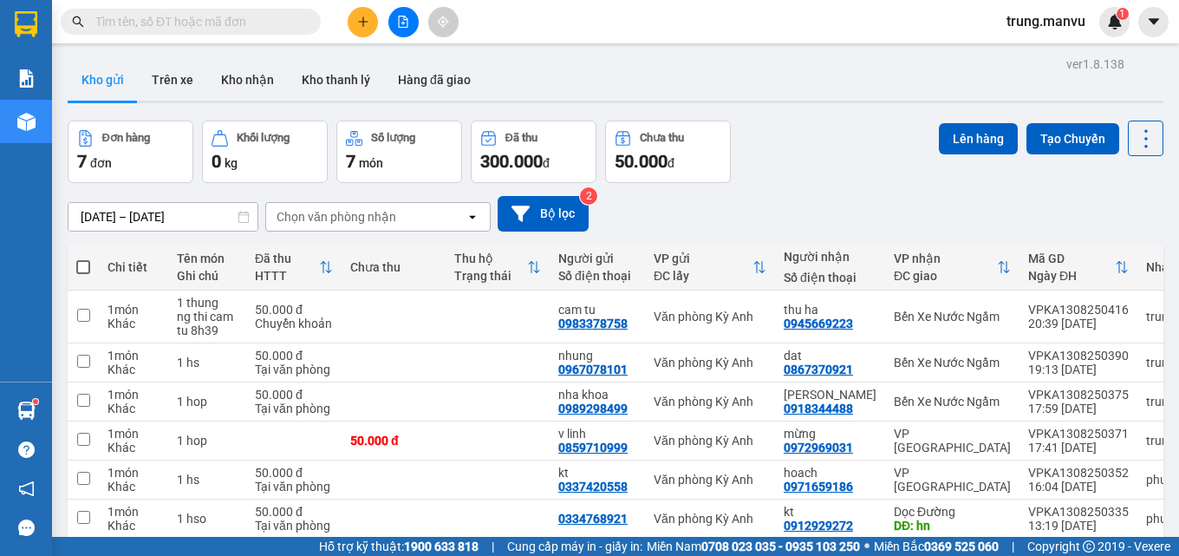
click at [366, 19] on icon "plus" at bounding box center [363, 22] width 12 height 12
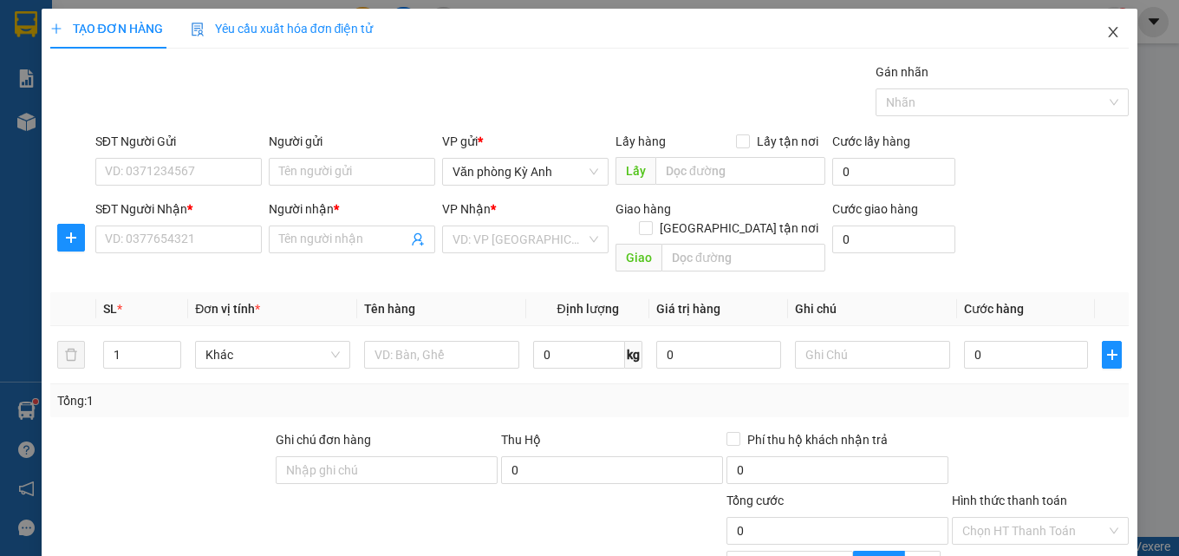
click at [1108, 36] on span "Close" at bounding box center [1113, 33] width 49 height 49
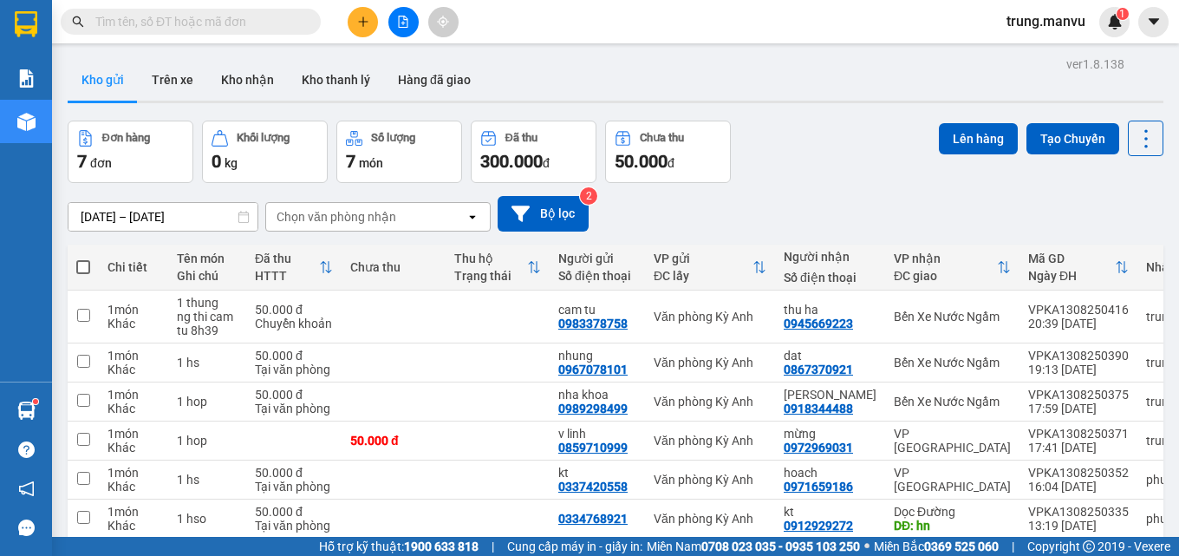
click at [367, 24] on icon "plus" at bounding box center [363, 22] width 12 height 12
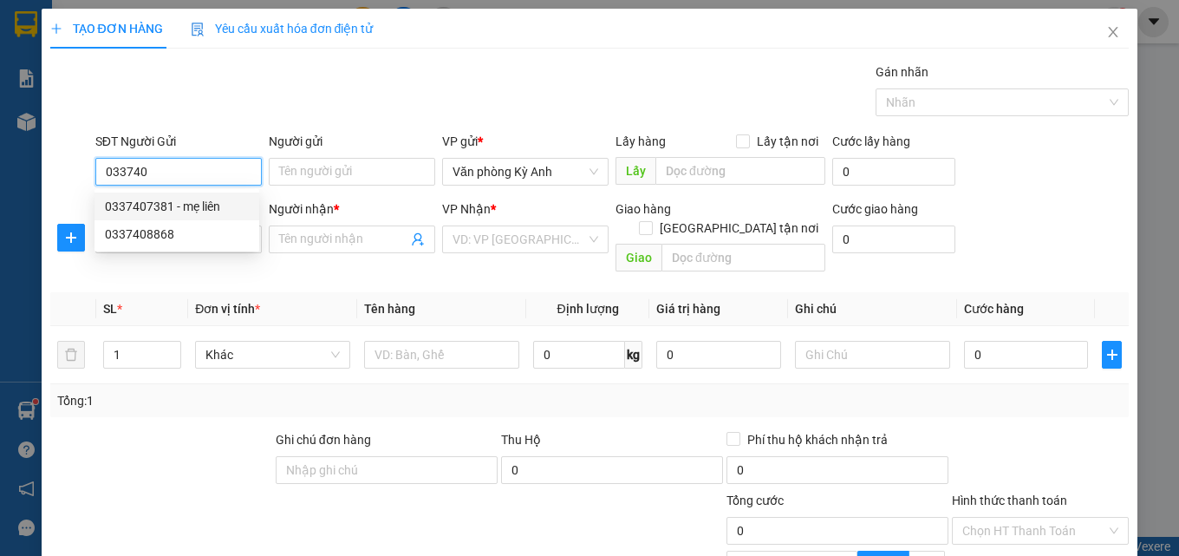
click at [195, 201] on div "0337407381 - mẹ liên" at bounding box center [177, 206] width 144 height 19
type input "0337407381"
type input "mẹ liên"
type input "0337407381"
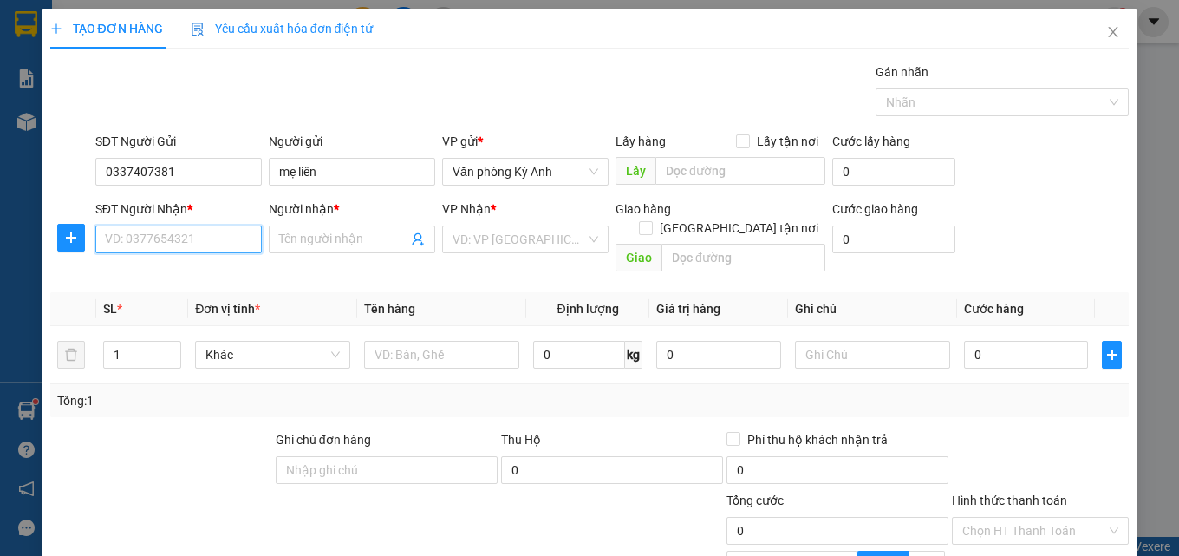
click at [226, 247] on input "SĐT Người Nhận *" at bounding box center [178, 239] width 166 height 28
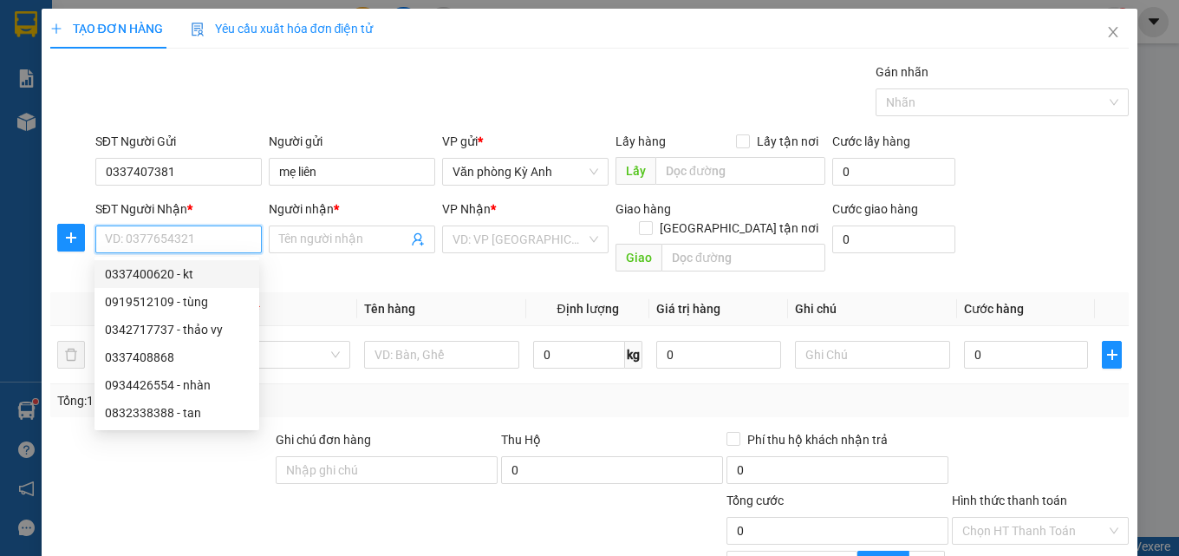
type input "0"
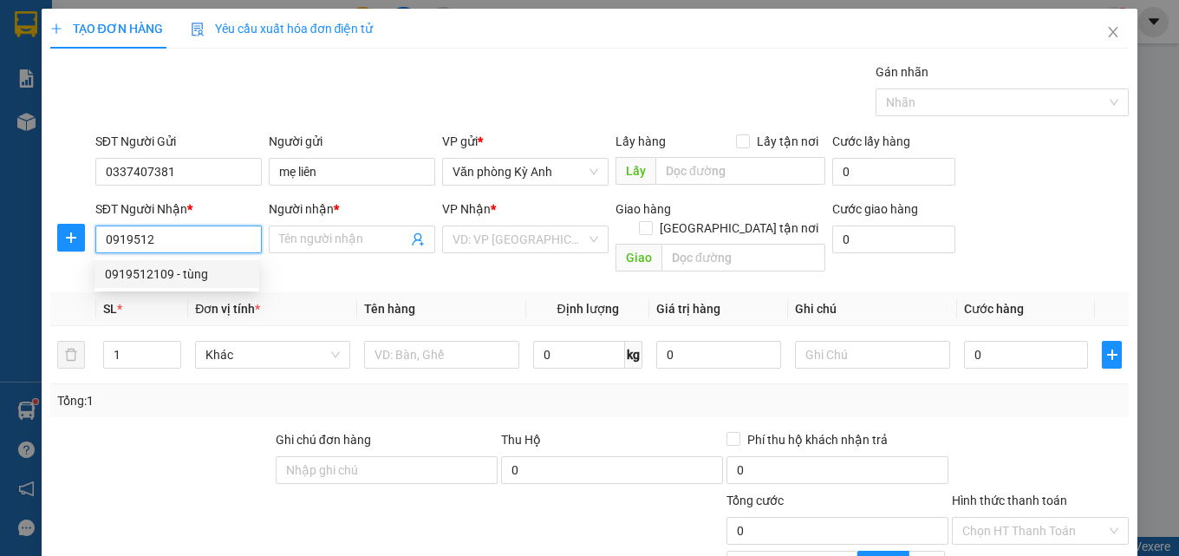
click at [226, 275] on div "0919512109 - tùng" at bounding box center [177, 273] width 144 height 19
type input "0919512109"
type input "tùng"
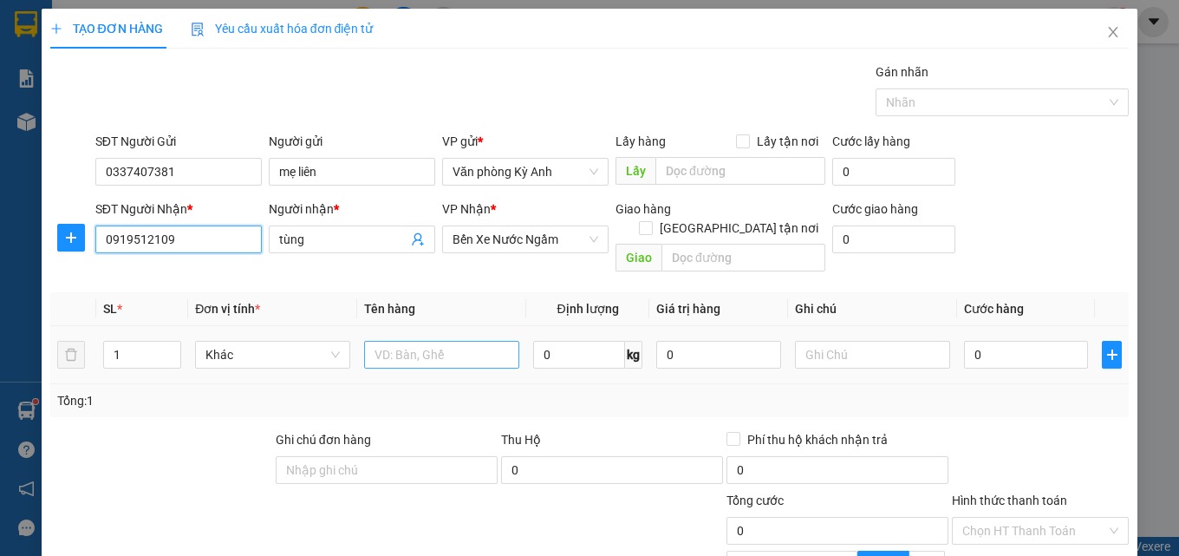
type input "0919512109"
click at [483, 341] on input "text" at bounding box center [441, 355] width 155 height 28
type input "1 xop"
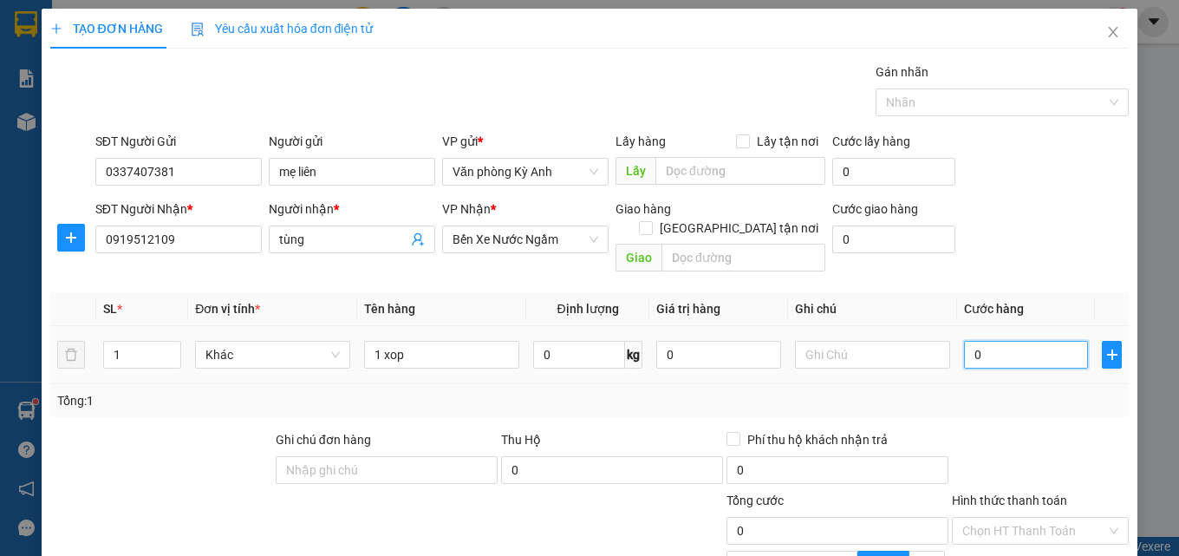
click at [1024, 342] on input "0" at bounding box center [1026, 355] width 125 height 28
type input "1"
type input "10"
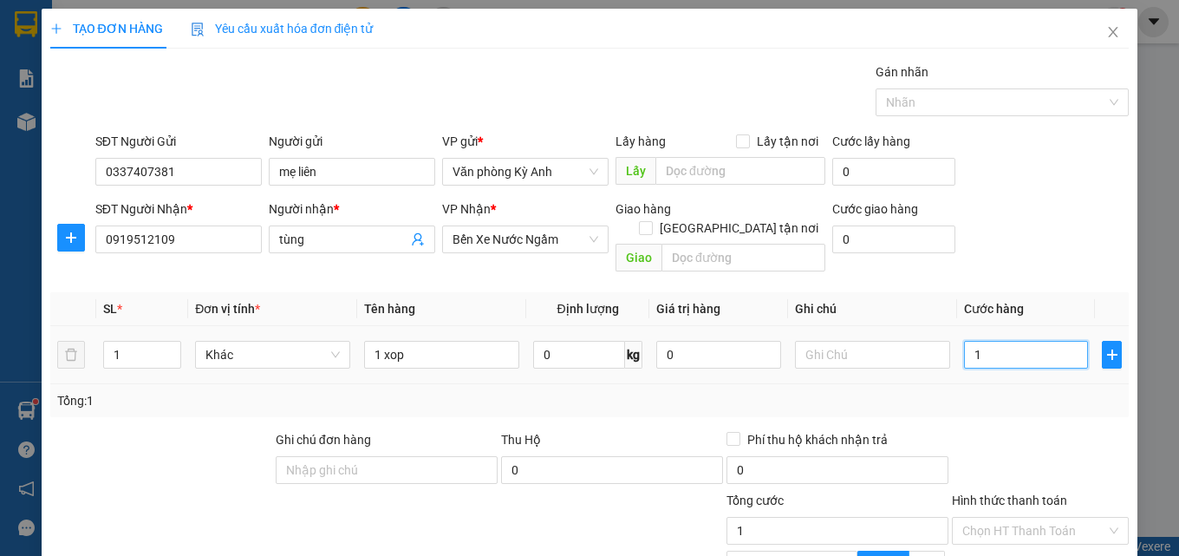
type input "10"
type input "100"
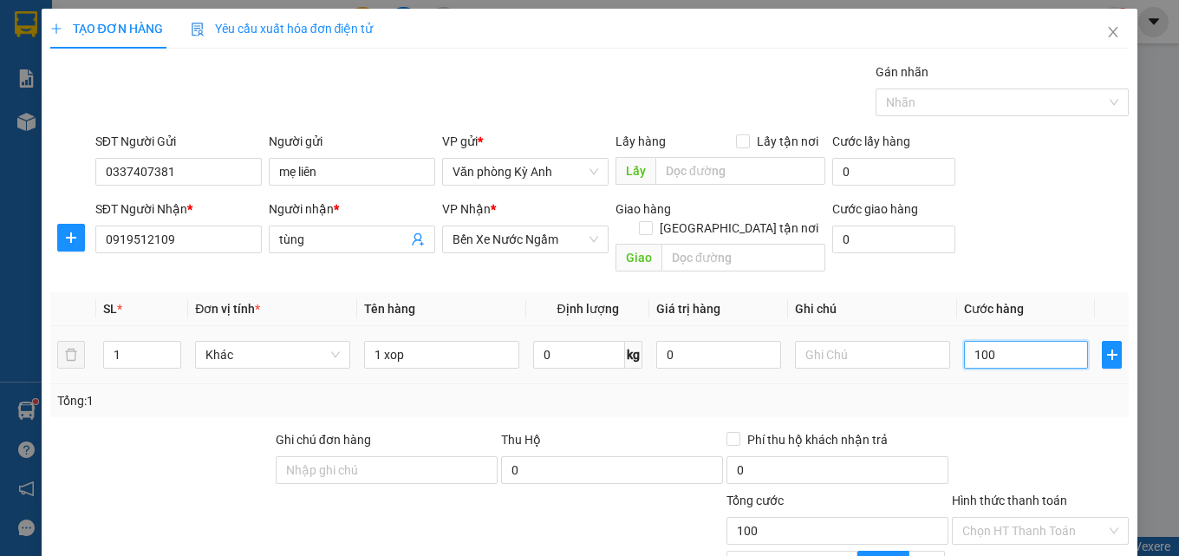
type input "1.000"
type input "10.000"
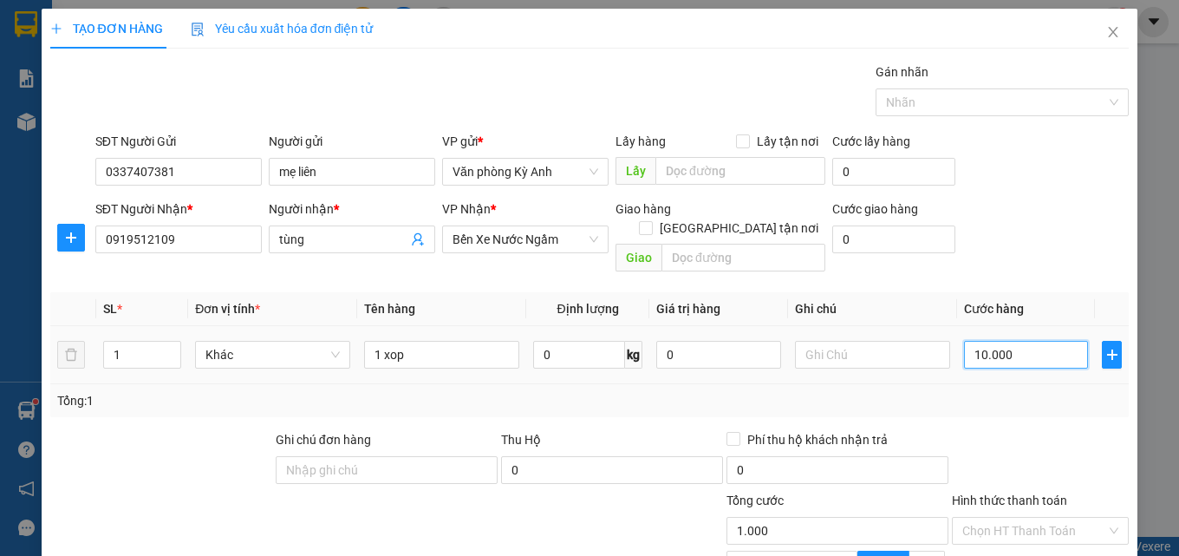
type input "10.000"
type input "100.000"
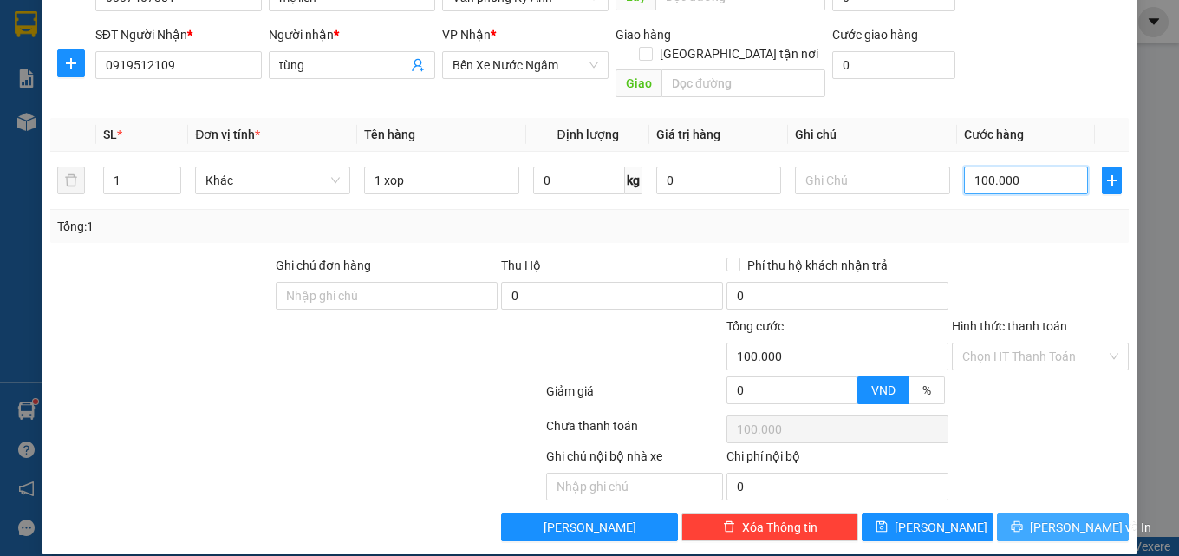
type input "100.000"
click at [1071, 517] on span "[PERSON_NAME] và In" at bounding box center [1090, 526] width 121 height 19
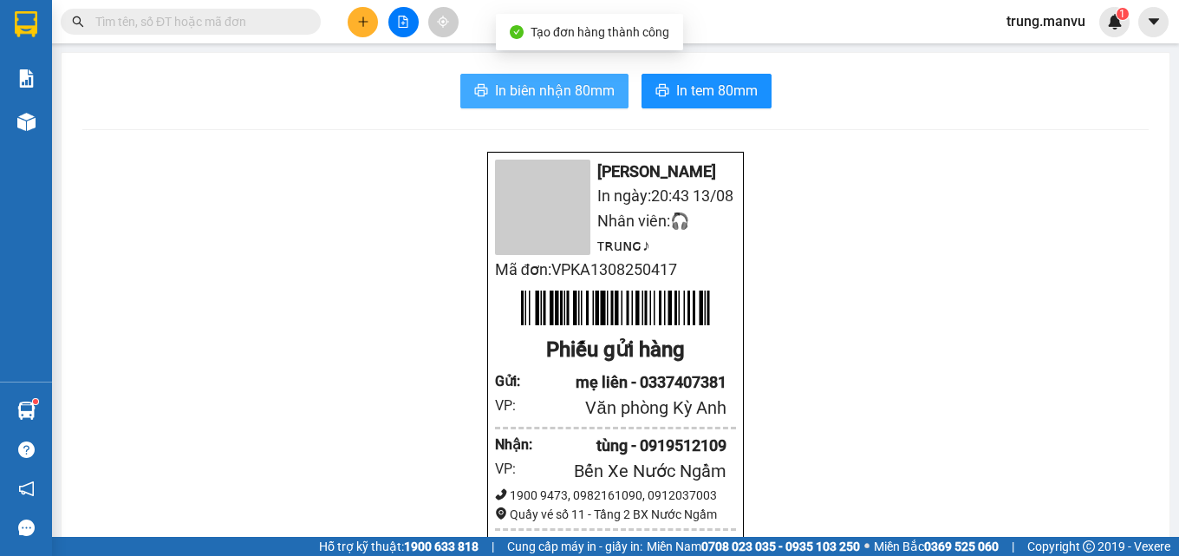
click at [506, 89] on span "In biên nhận 80mm" at bounding box center [555, 91] width 120 height 22
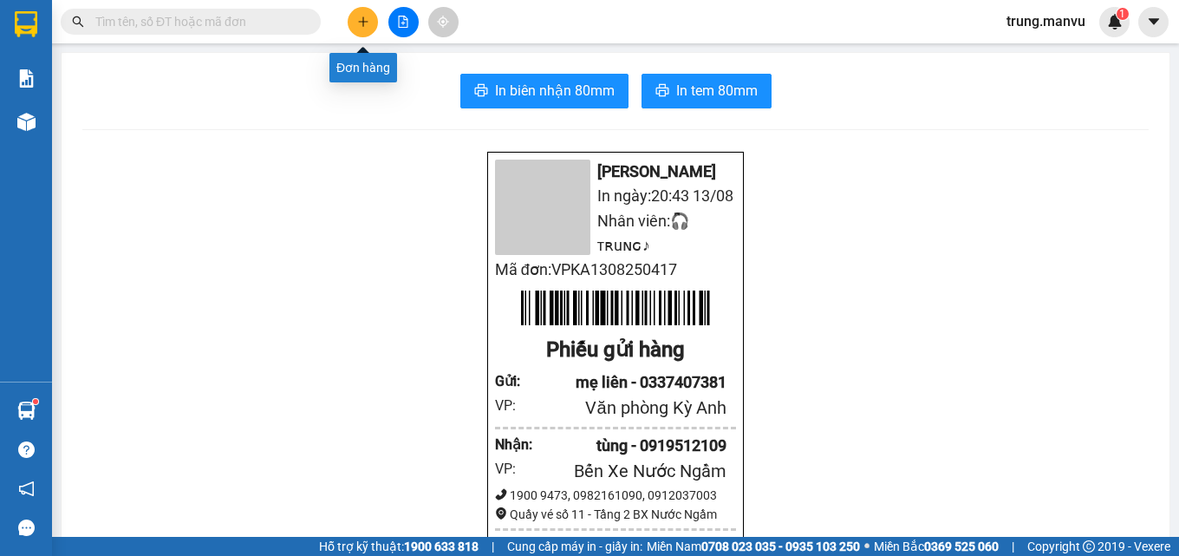
click at [365, 27] on icon "plus" at bounding box center [363, 22] width 12 height 12
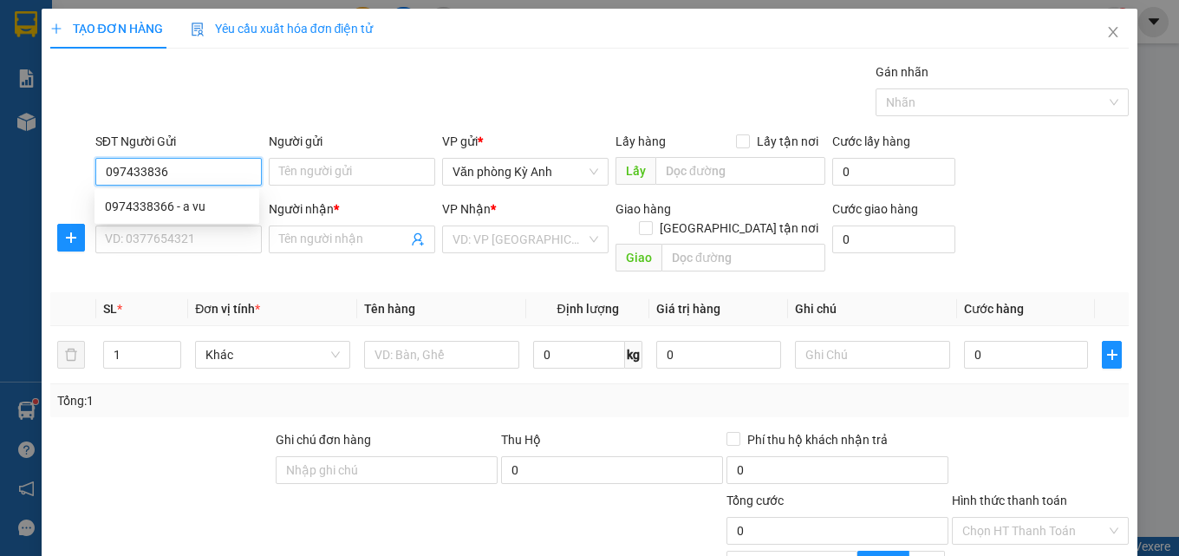
type input "0974338366"
click at [166, 211] on div "0974338366 - a vu" at bounding box center [177, 206] width 144 height 19
type input "a vu"
type input "0974338366"
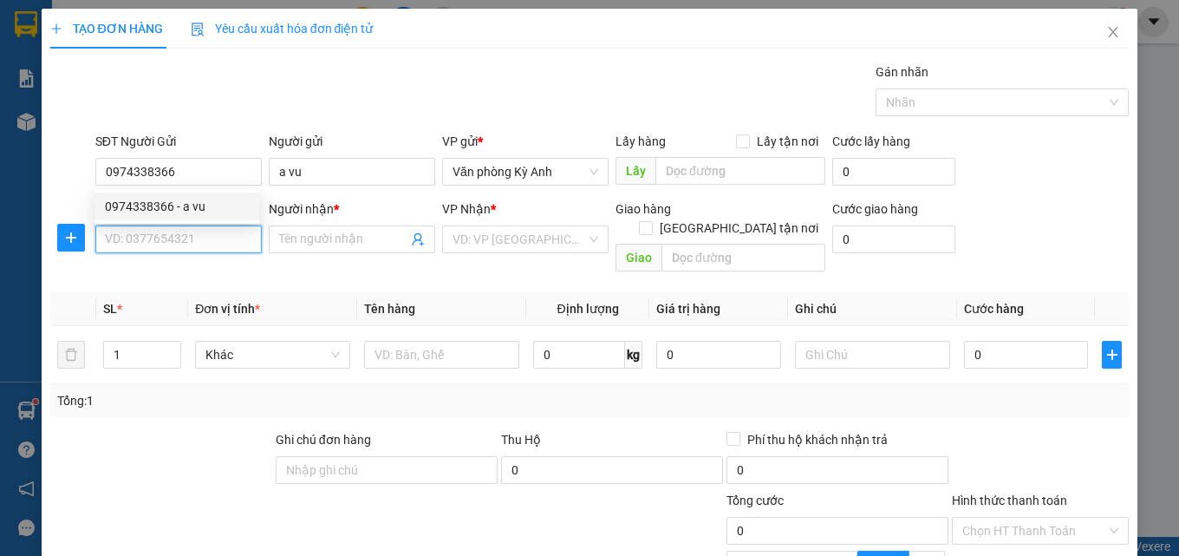
click at [168, 235] on input "SĐT Người Nhận *" at bounding box center [178, 239] width 166 height 28
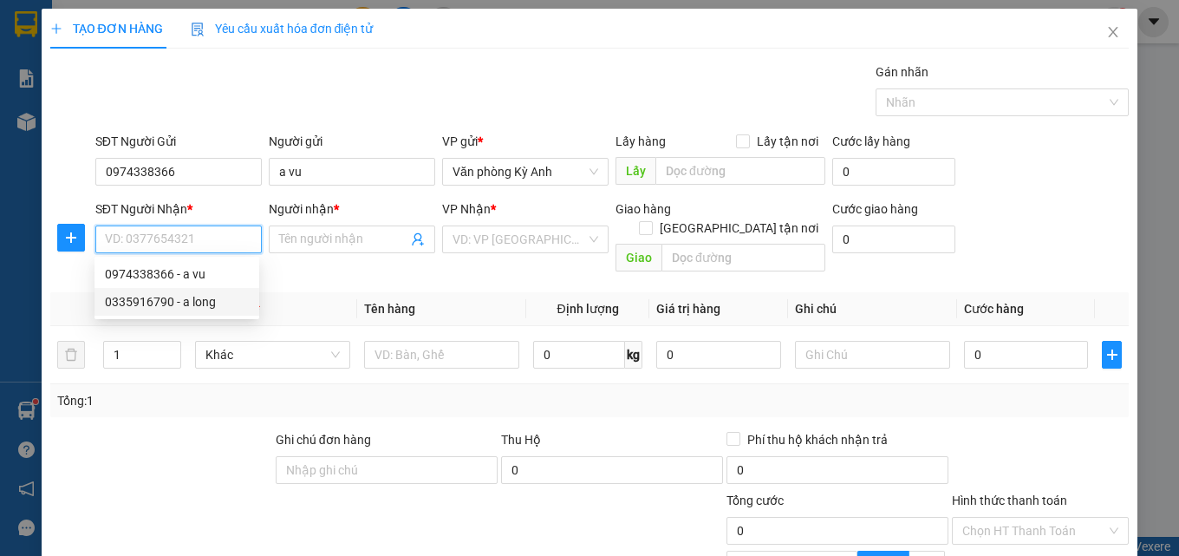
click at [186, 301] on div "0335916790 - a long" at bounding box center [177, 301] width 144 height 19
type input "0335916790"
type input "a long"
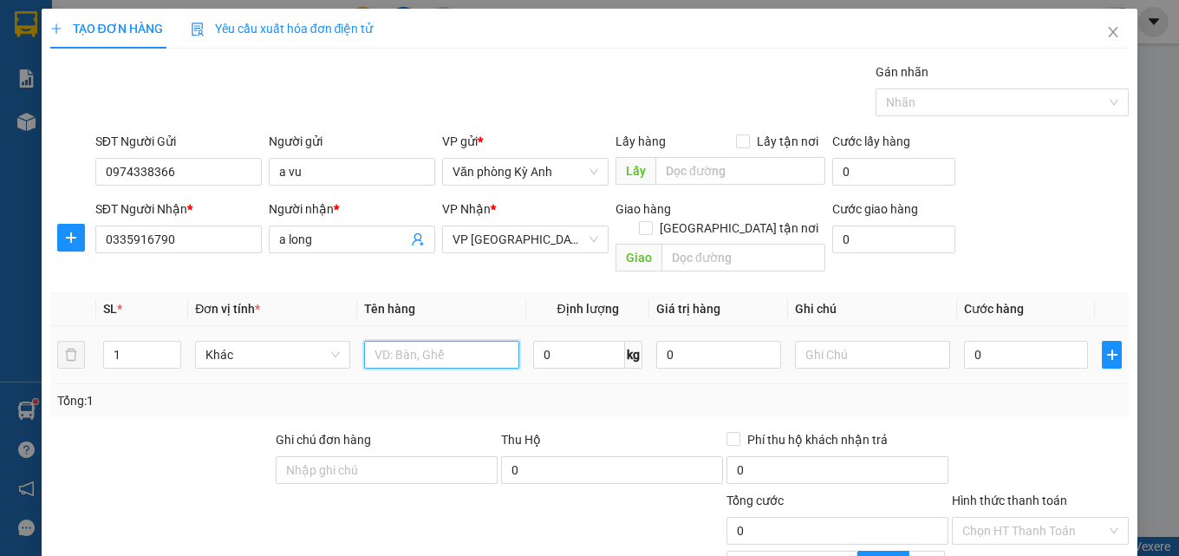
click at [413, 341] on input "text" at bounding box center [441, 355] width 155 height 28
type input "1 hop"
click at [1058, 341] on input "0" at bounding box center [1026, 355] width 125 height 28
type input "5"
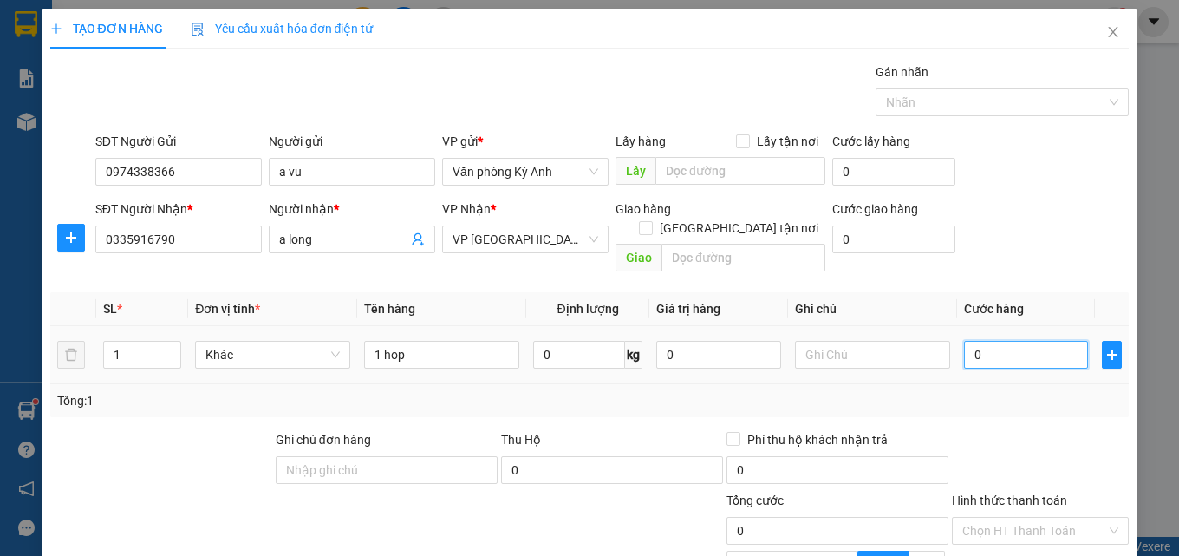
type input "5"
type input "50"
type input "500"
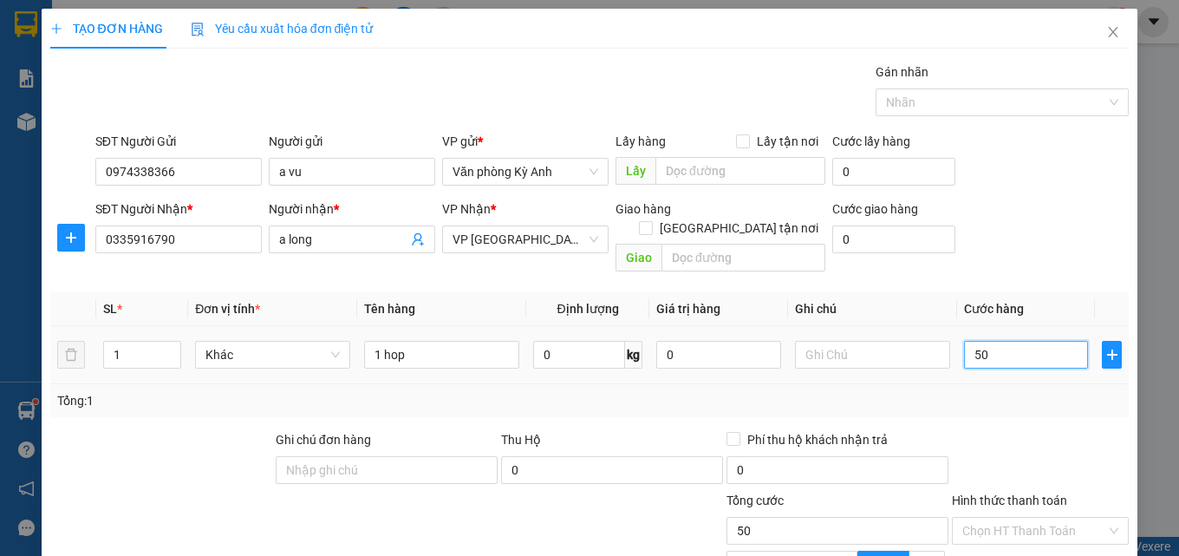
type input "500"
type input "5.000"
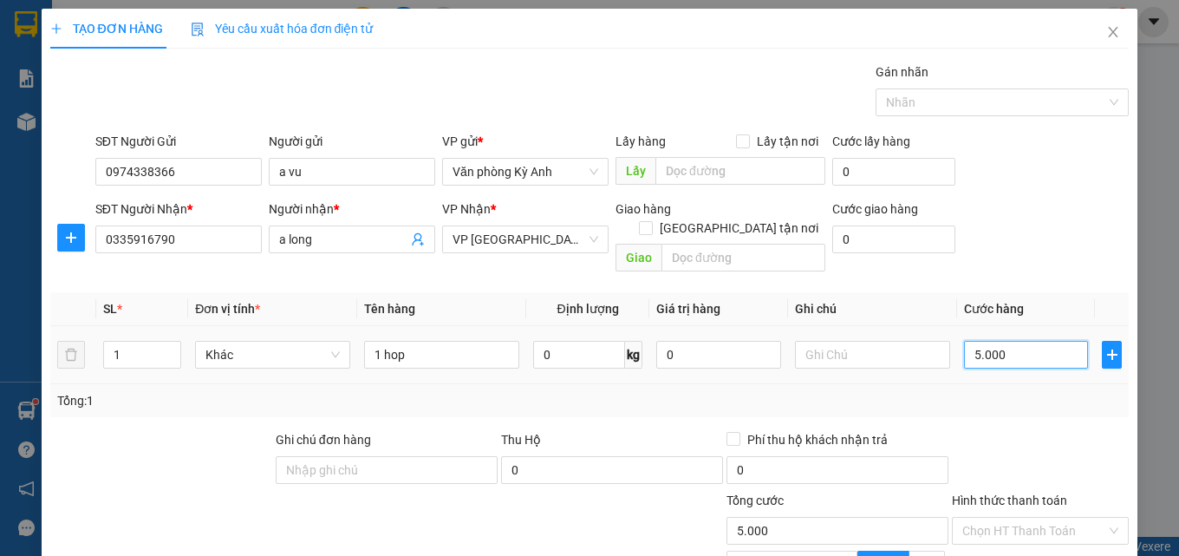
type input "50.000"
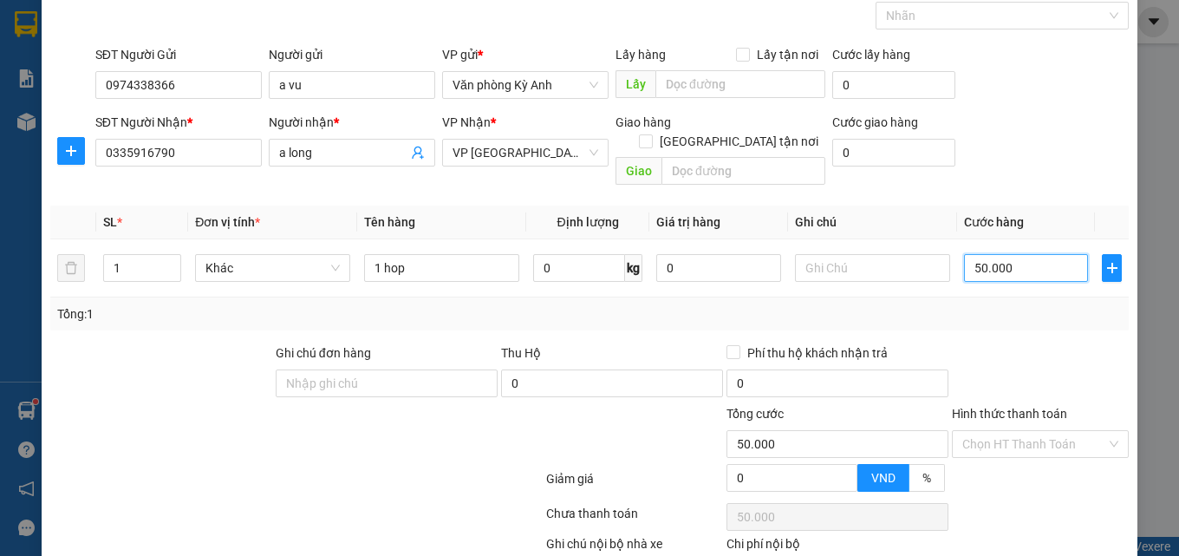
scroll to position [174, 0]
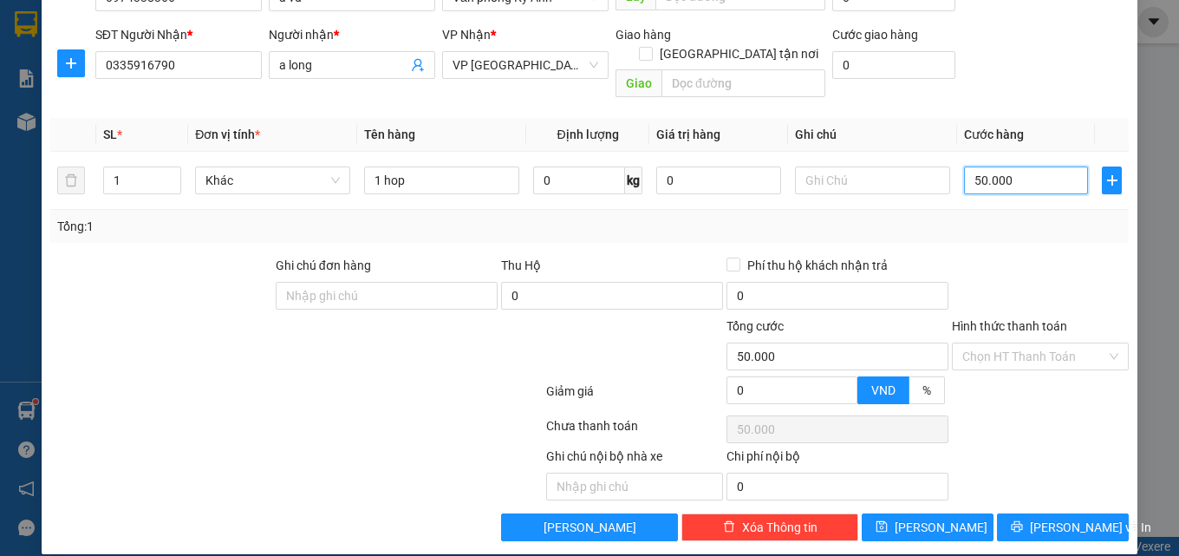
type input "50.000"
click at [1016, 492] on div "Transit Pickup Surcharge Ids Transit Deliver Surcharge Ids Transit Deliver Surc…" at bounding box center [589, 214] width 1079 height 653
drag, startPoint x: 1018, startPoint y: 512, endPoint x: 1000, endPoint y: 484, distance: 33.2
click at [1018, 520] on icon "printer" at bounding box center [1017, 526] width 12 height 12
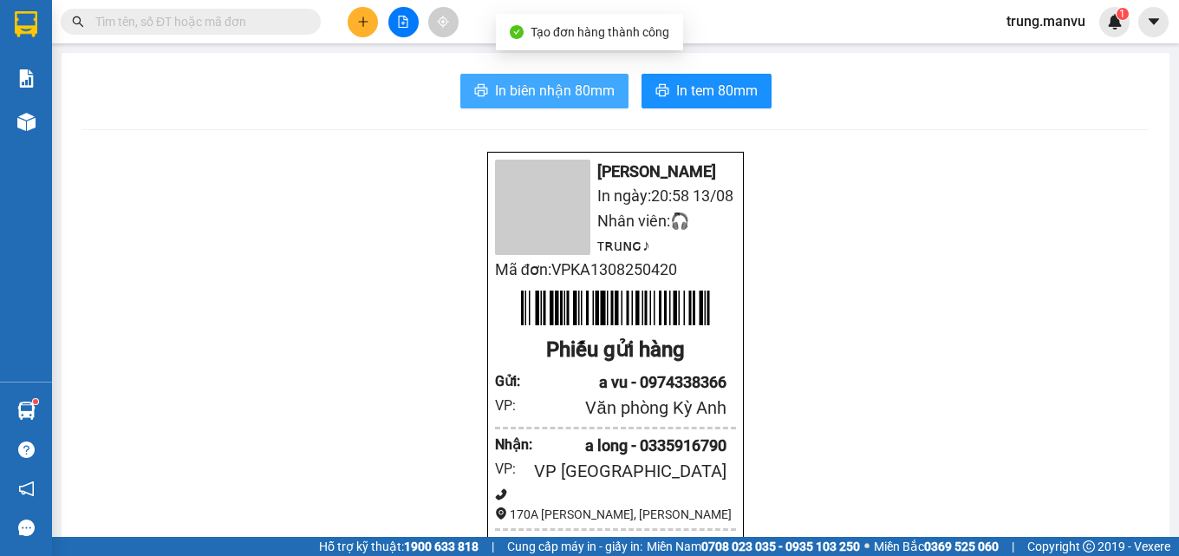
click at [527, 93] on span "In biên nhận 80mm" at bounding box center [555, 91] width 120 height 22
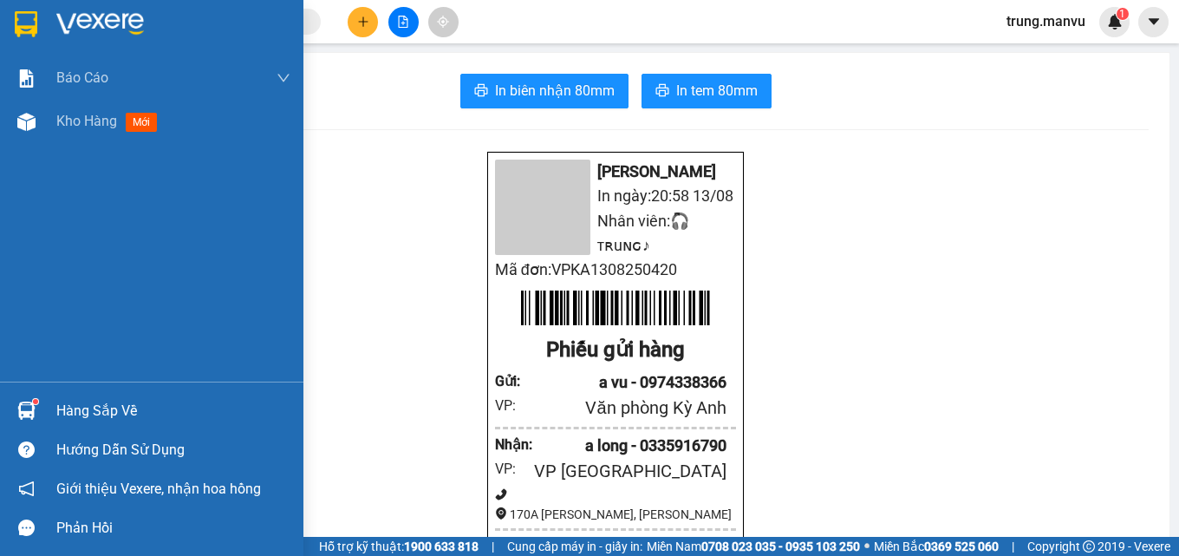
click at [0, 20] on div at bounding box center [151, 28] width 303 height 56
click at [6, 24] on div at bounding box center [151, 28] width 303 height 56
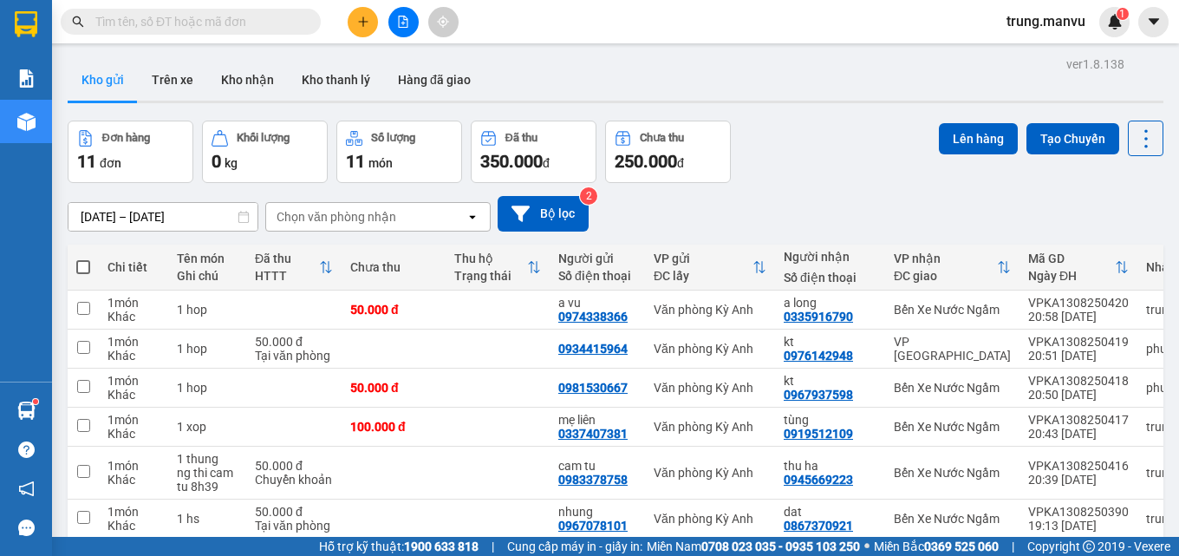
click at [185, 22] on input "text" at bounding box center [197, 21] width 205 height 19
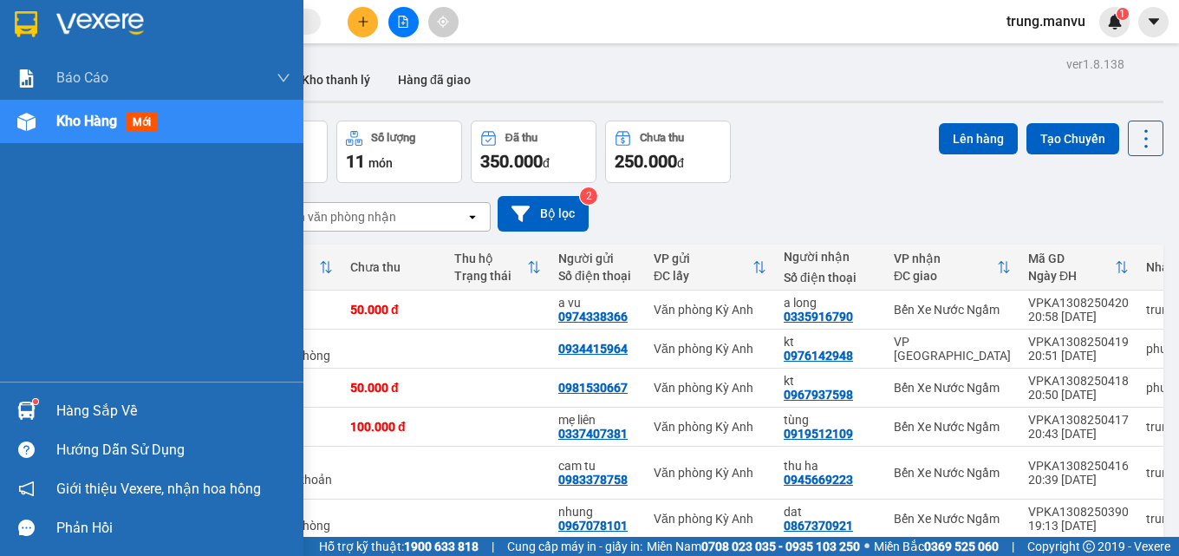
click at [30, 17] on img at bounding box center [26, 24] width 23 height 26
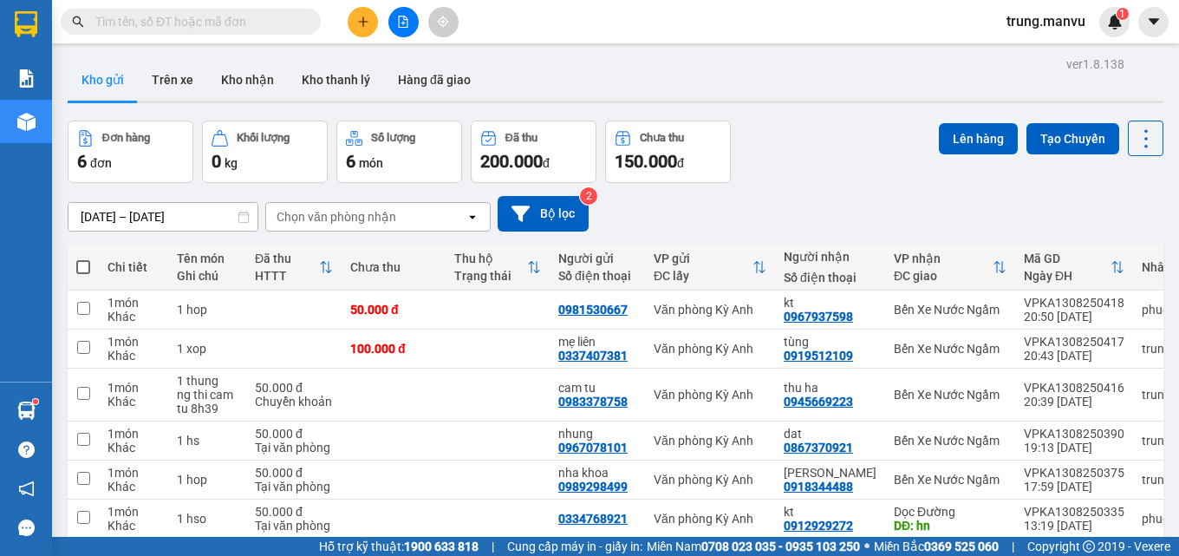
scroll to position [80, 0]
